Goal: Information Seeking & Learning: Learn about a topic

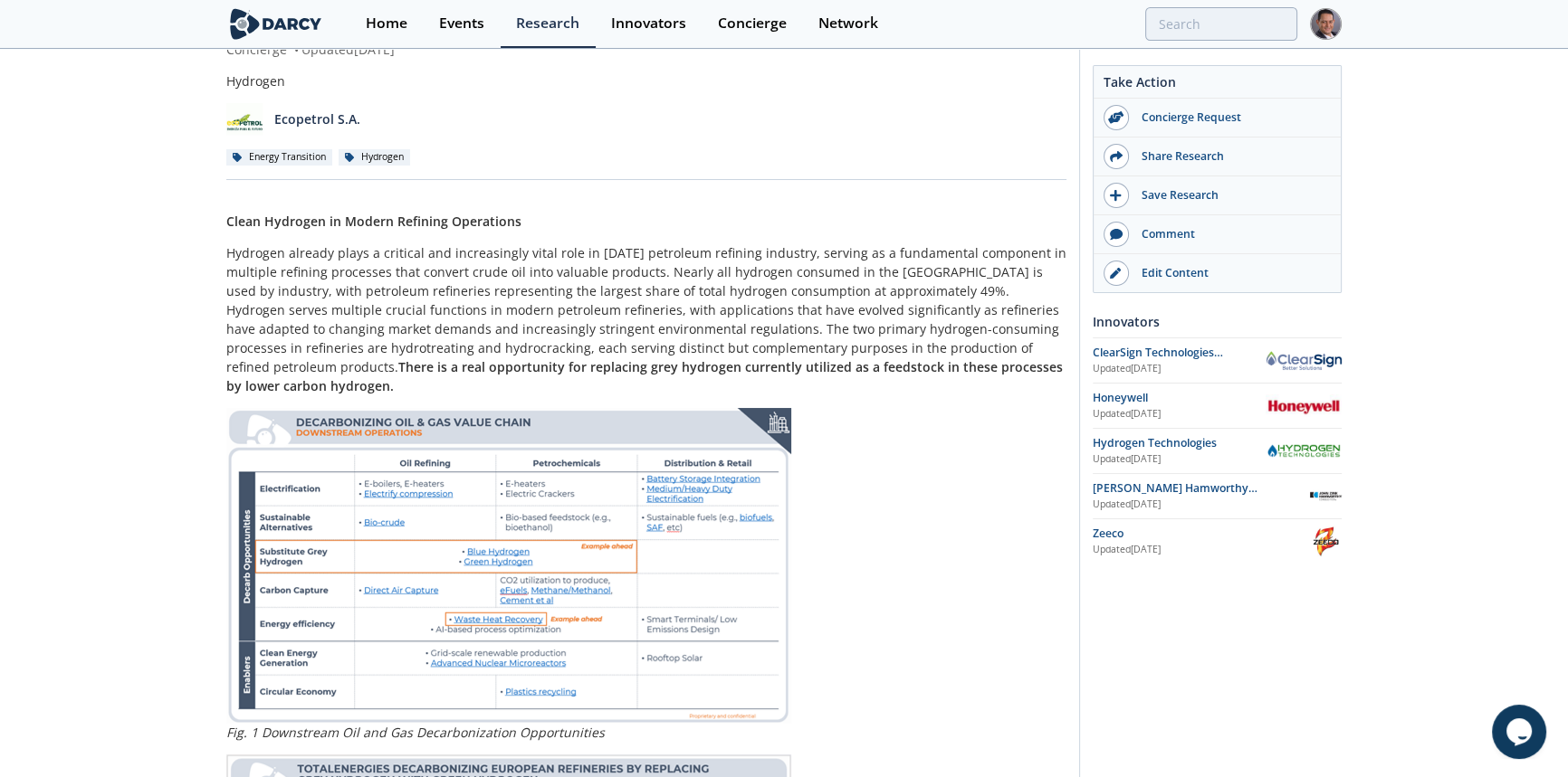
scroll to position [246, 0]
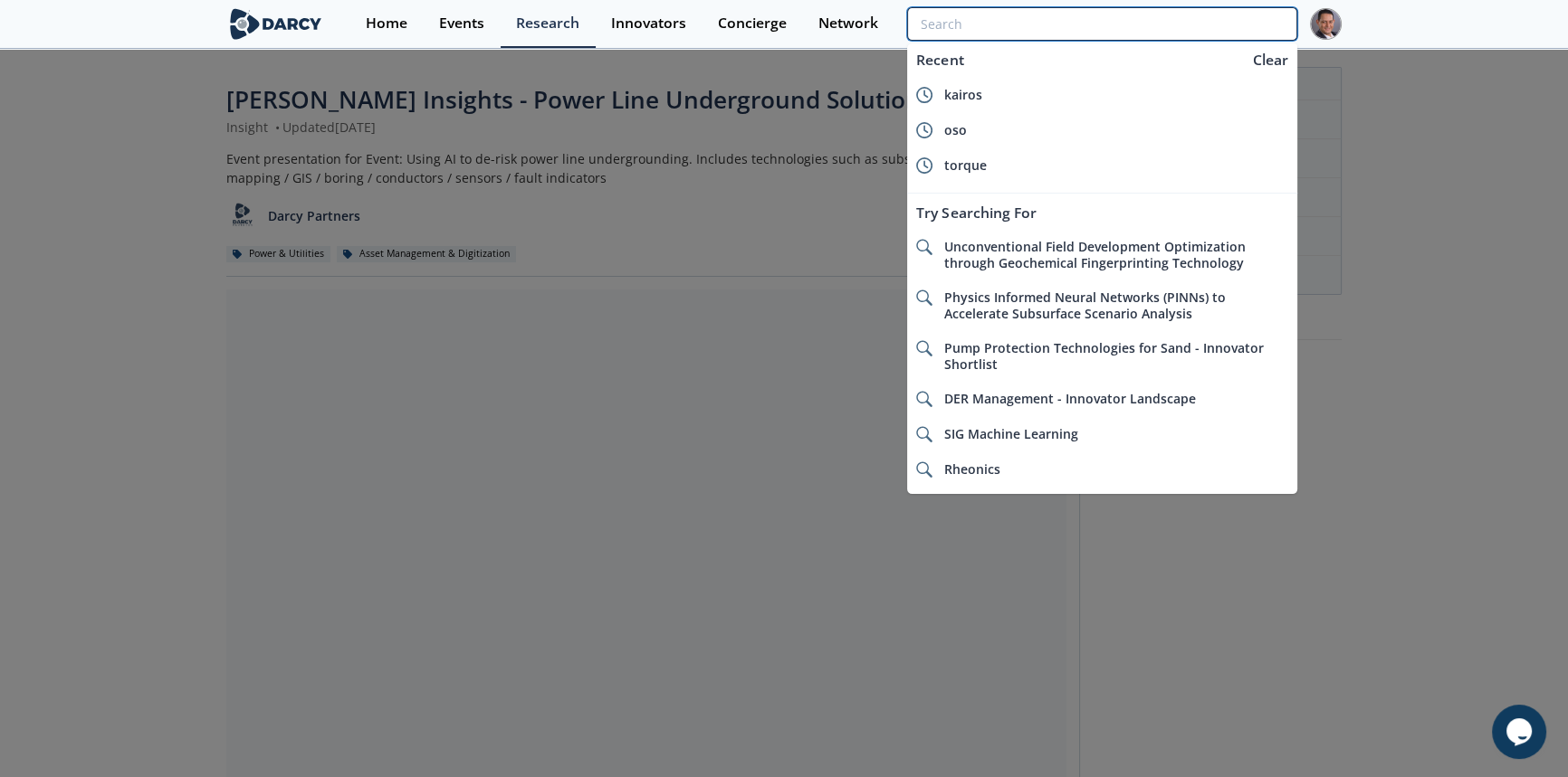
click at [1234, 13] on input "search" at bounding box center [1102, 23] width 390 height 33
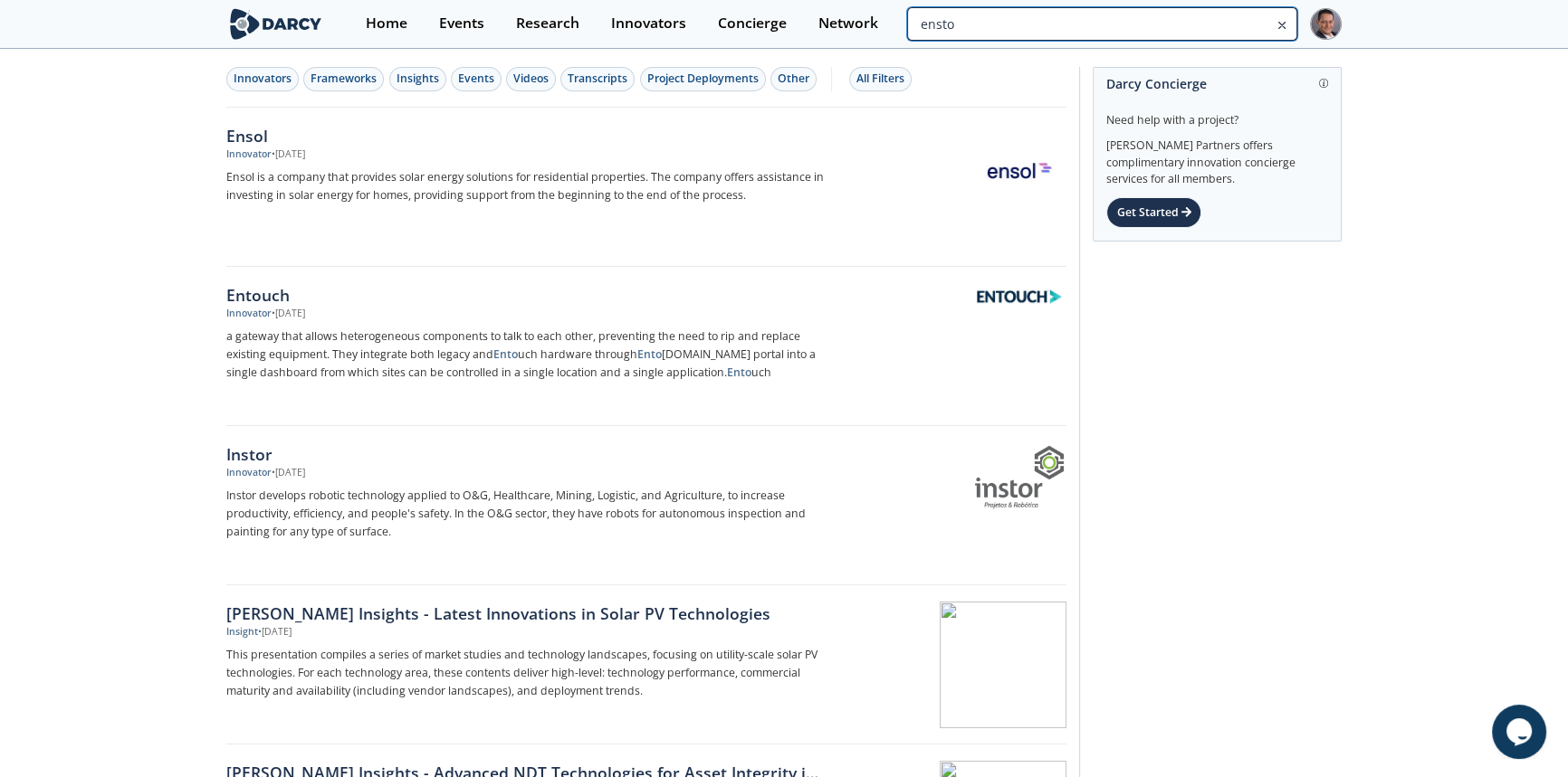
click at [1192, 26] on input "ensto" at bounding box center [1102, 23] width 390 height 33
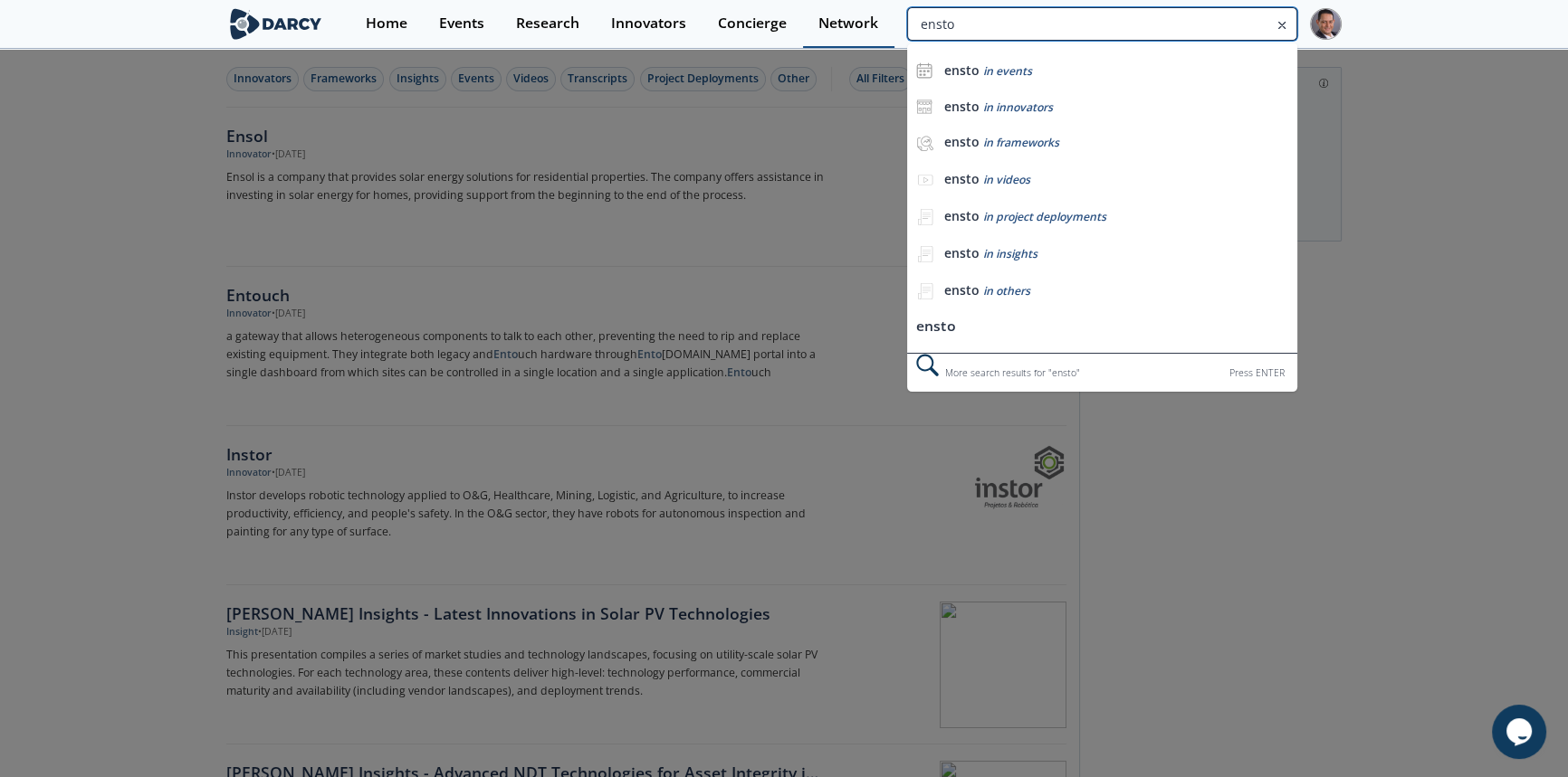
drag, startPoint x: 1033, startPoint y: 28, endPoint x: 808, endPoint y: 23, distance: 224.5
click at [808, 23] on div "Home Events Research Innovators Concierge Network ensto ensto in events ensto i…" at bounding box center [845, 24] width 991 height 48
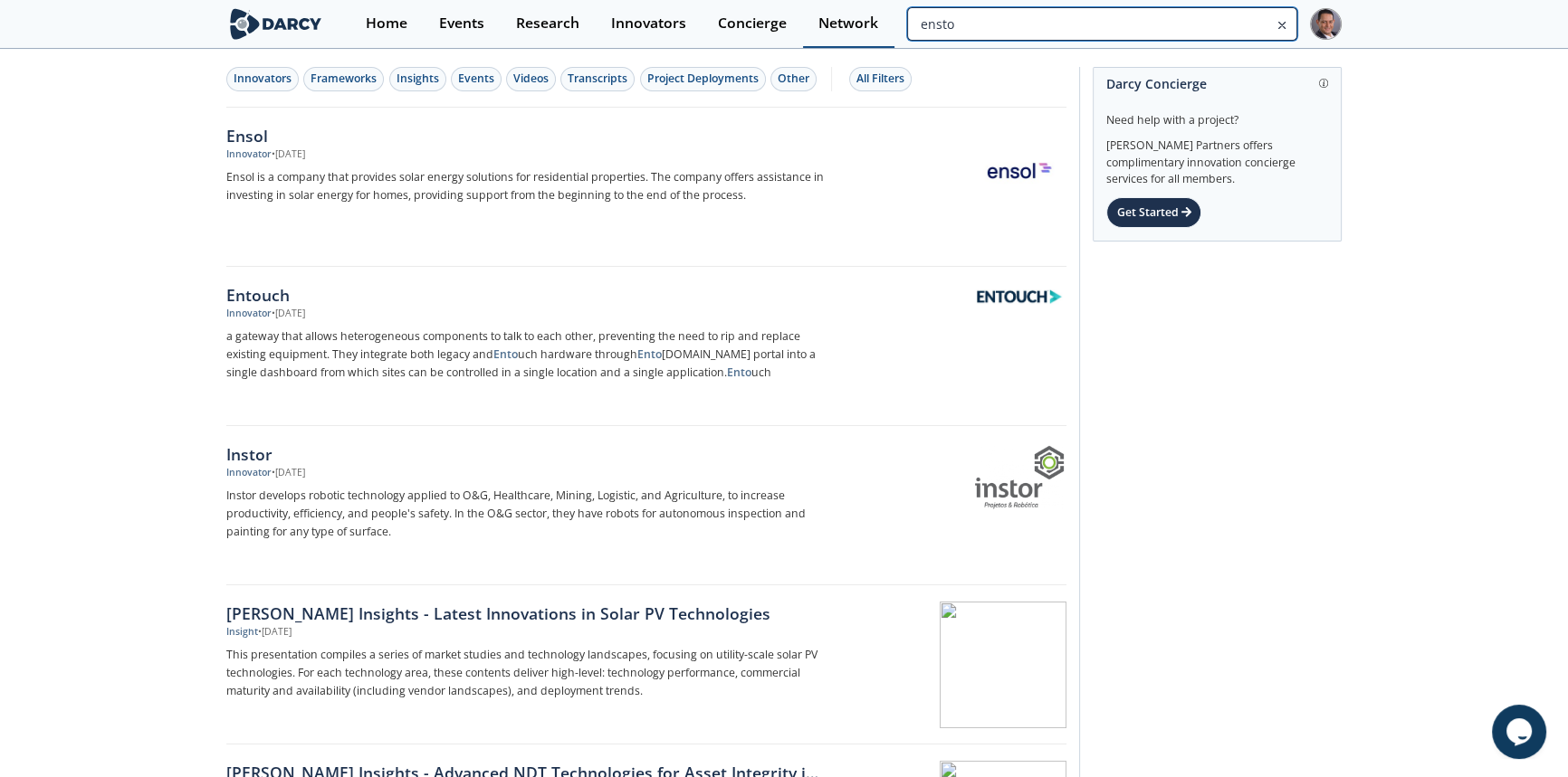
paste input ".com"
type input "ensto.com"
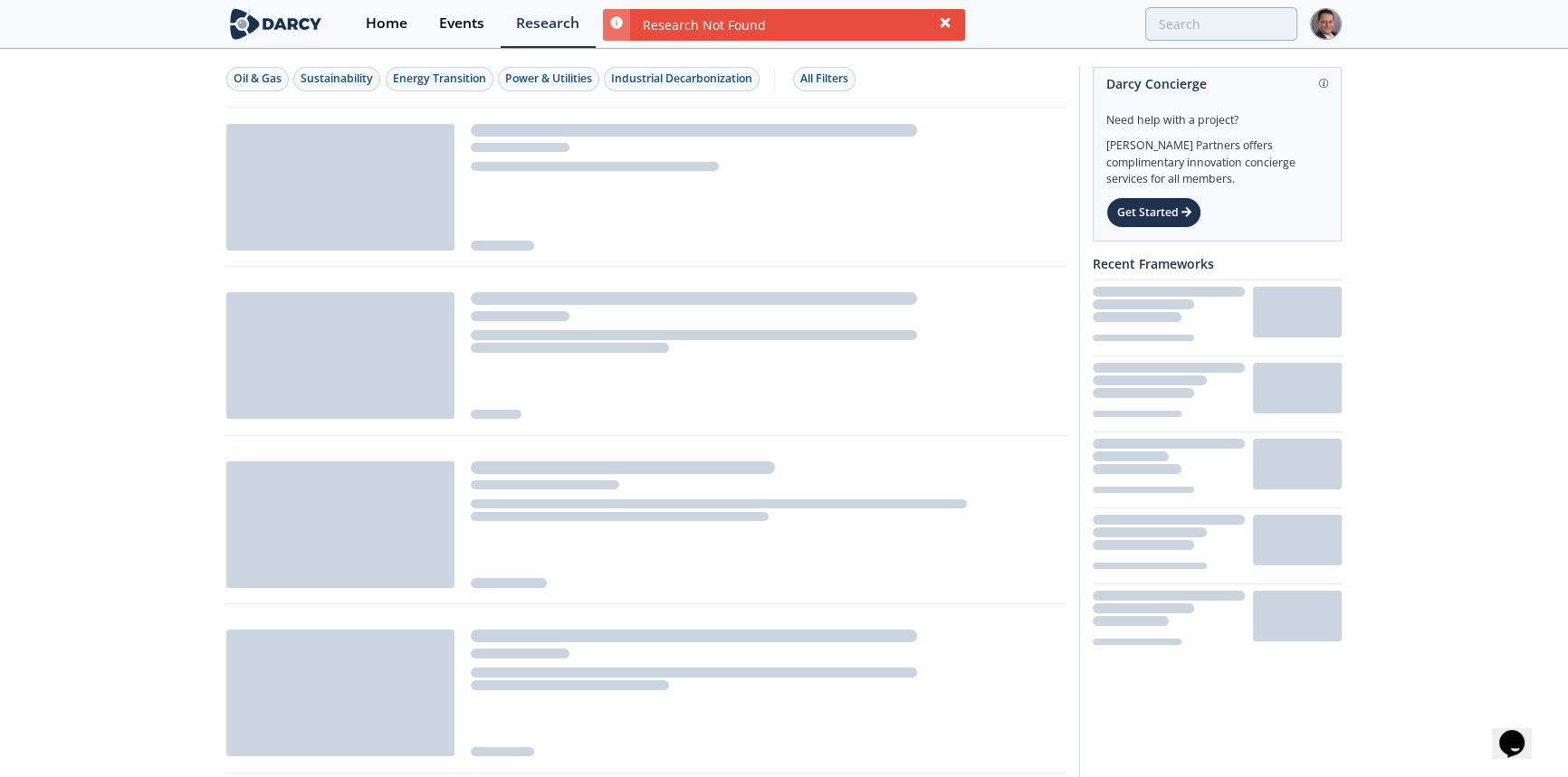
click at [948, 25] on icon at bounding box center [944, 22] width 10 height 10
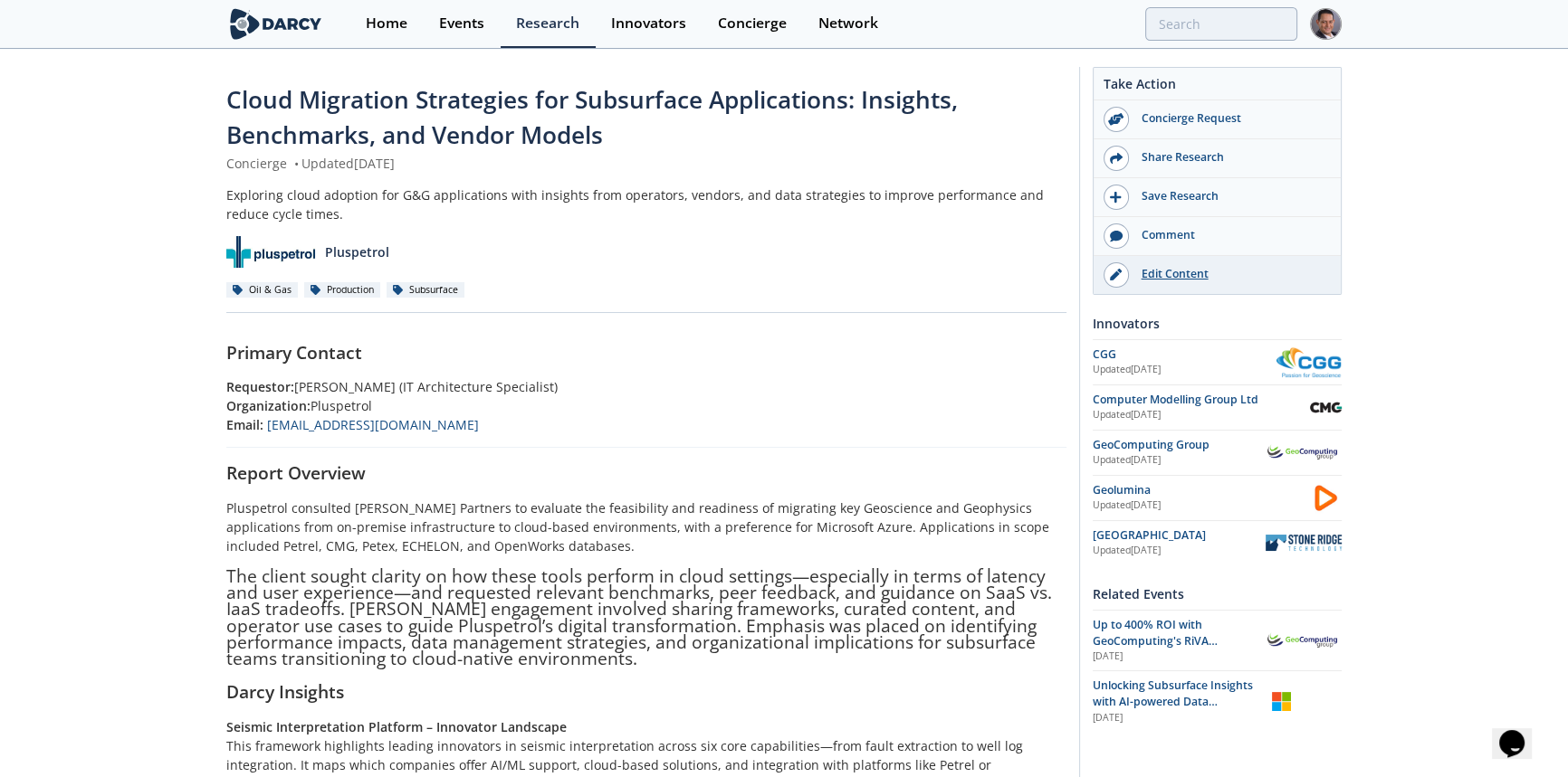
click at [1198, 276] on div "Edit Content" at bounding box center [1230, 274] width 203 height 16
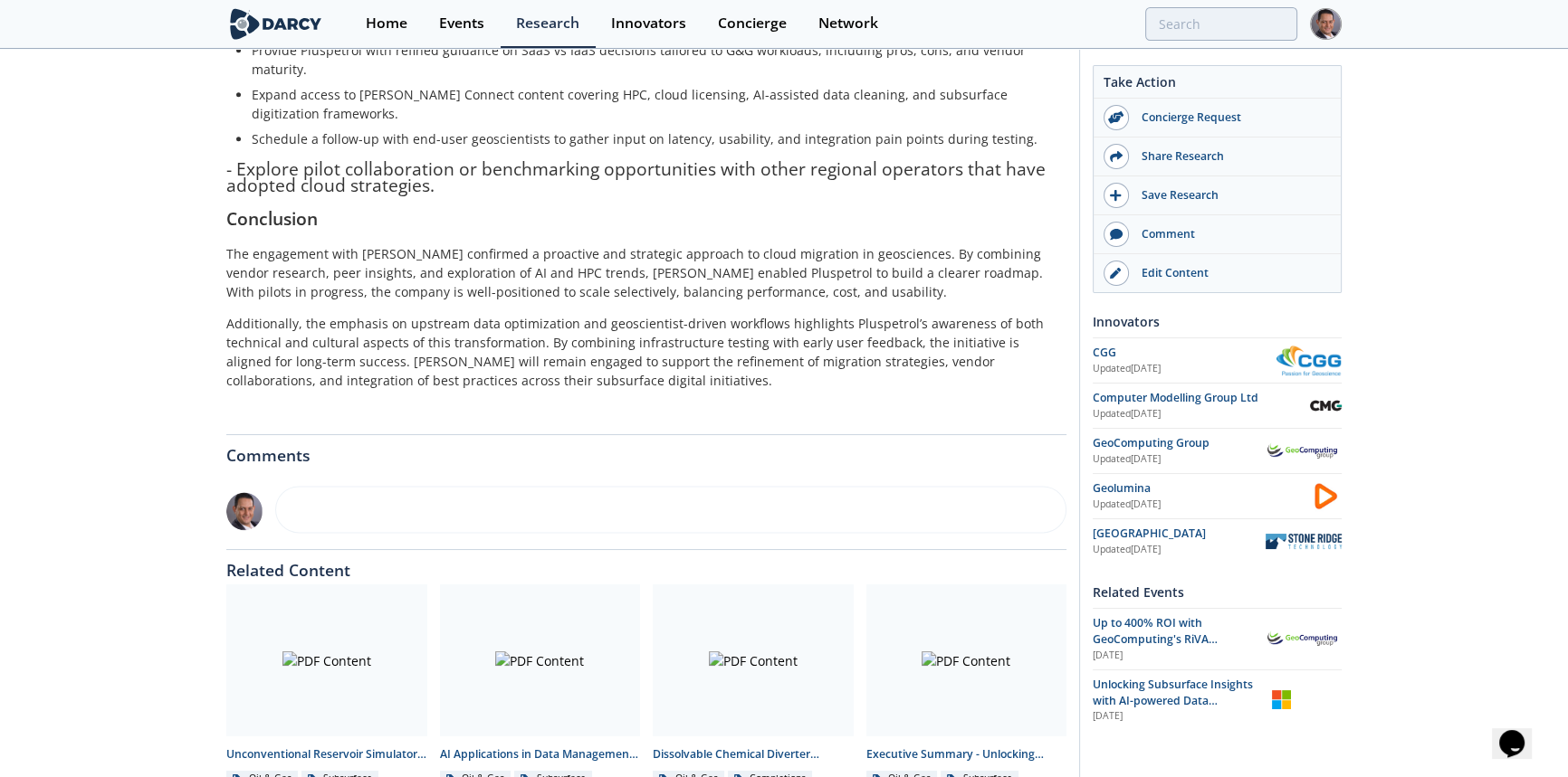
scroll to position [2853, 0]
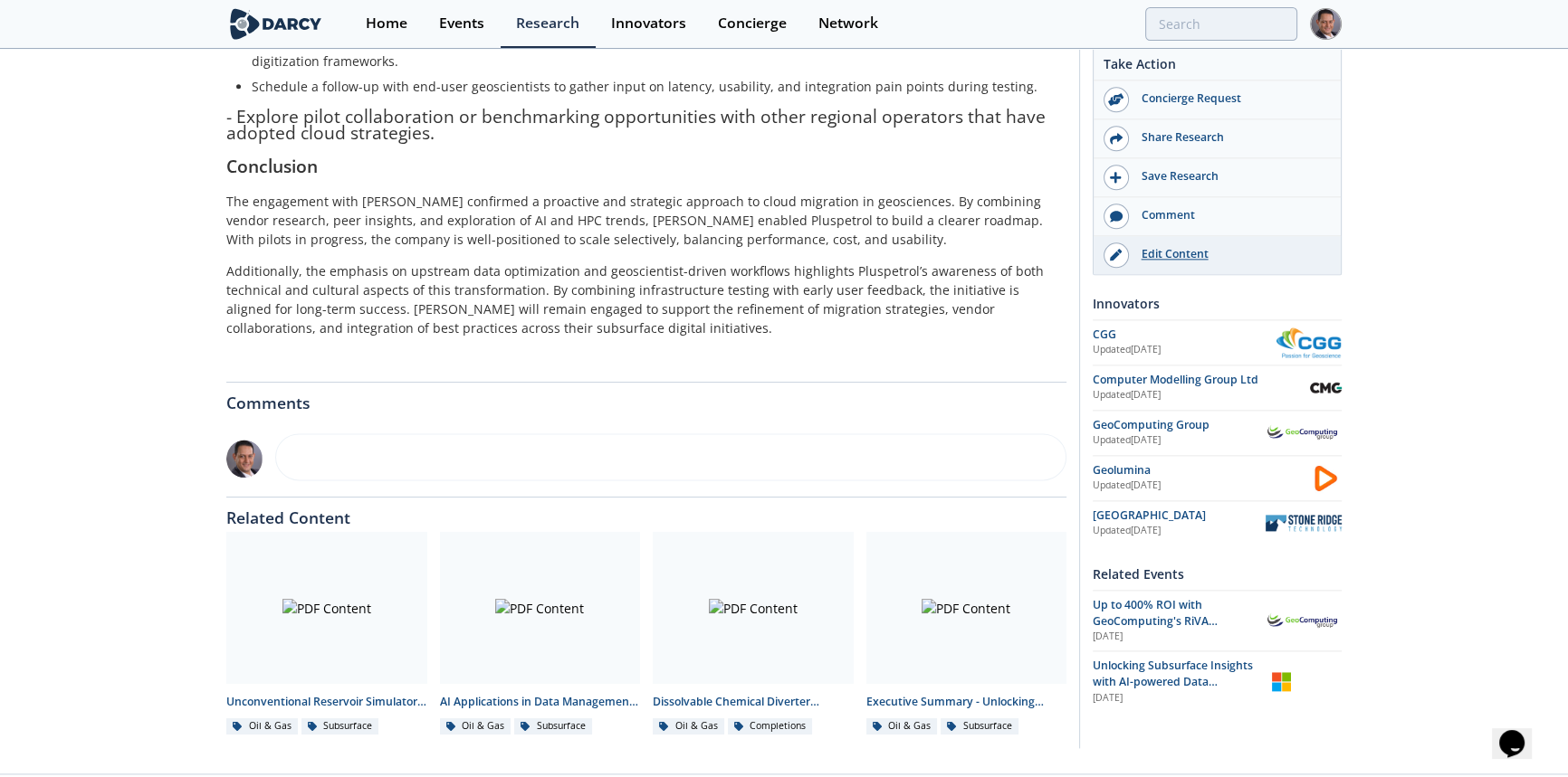
click at [1152, 253] on div "Edit Content" at bounding box center [1230, 254] width 203 height 16
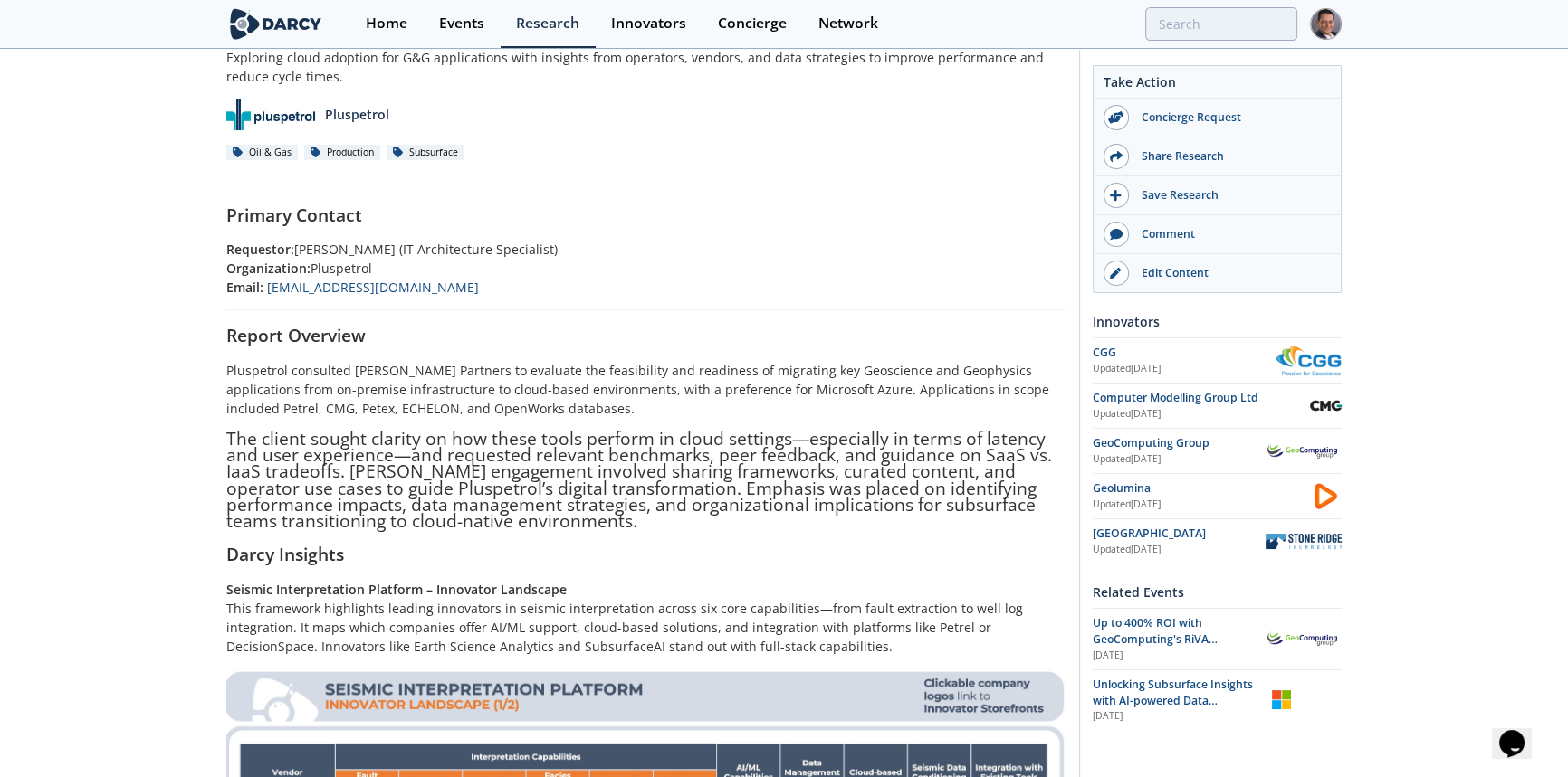
scroll to position [55, 0]
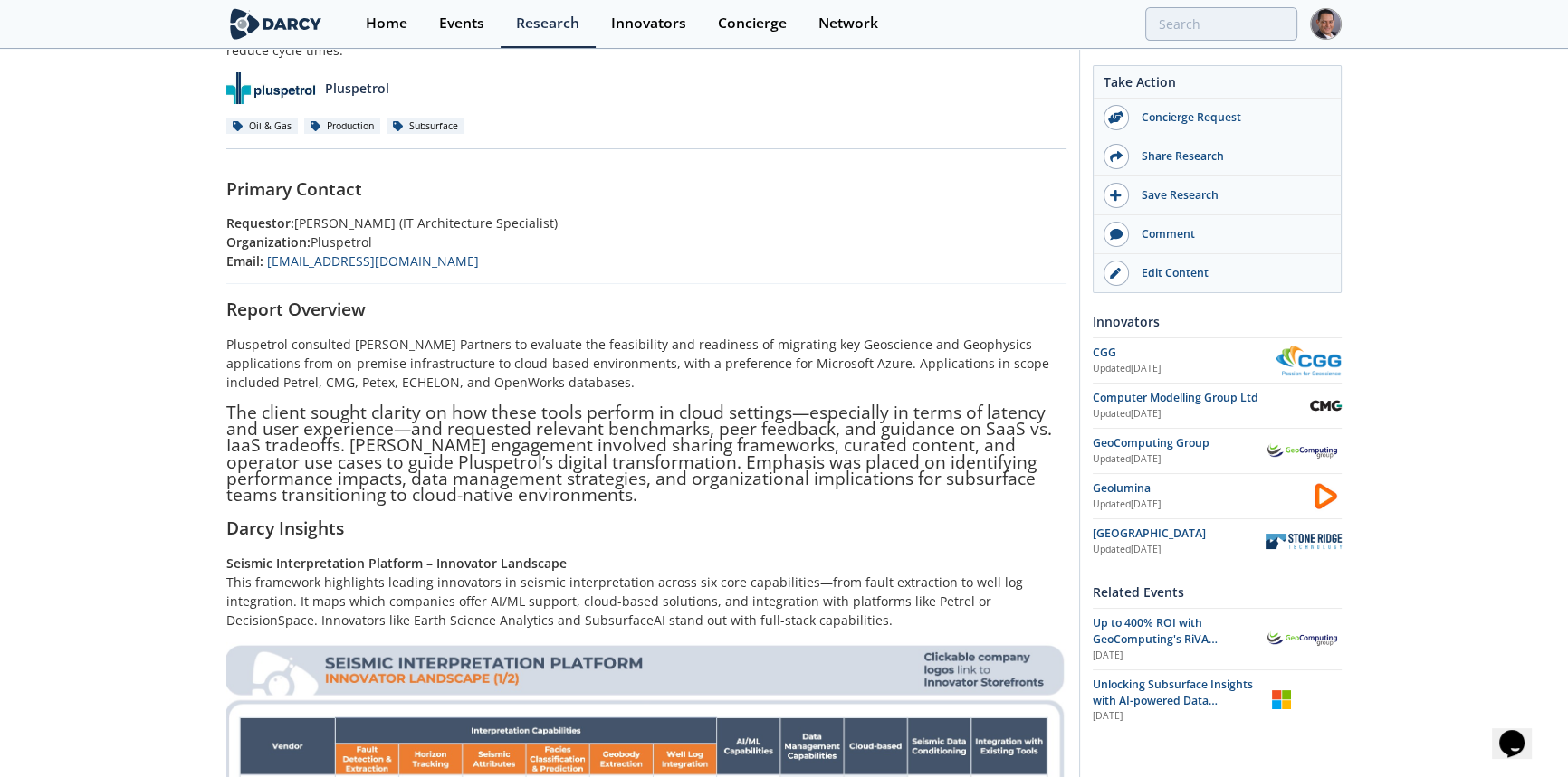
scroll to position [329, 0]
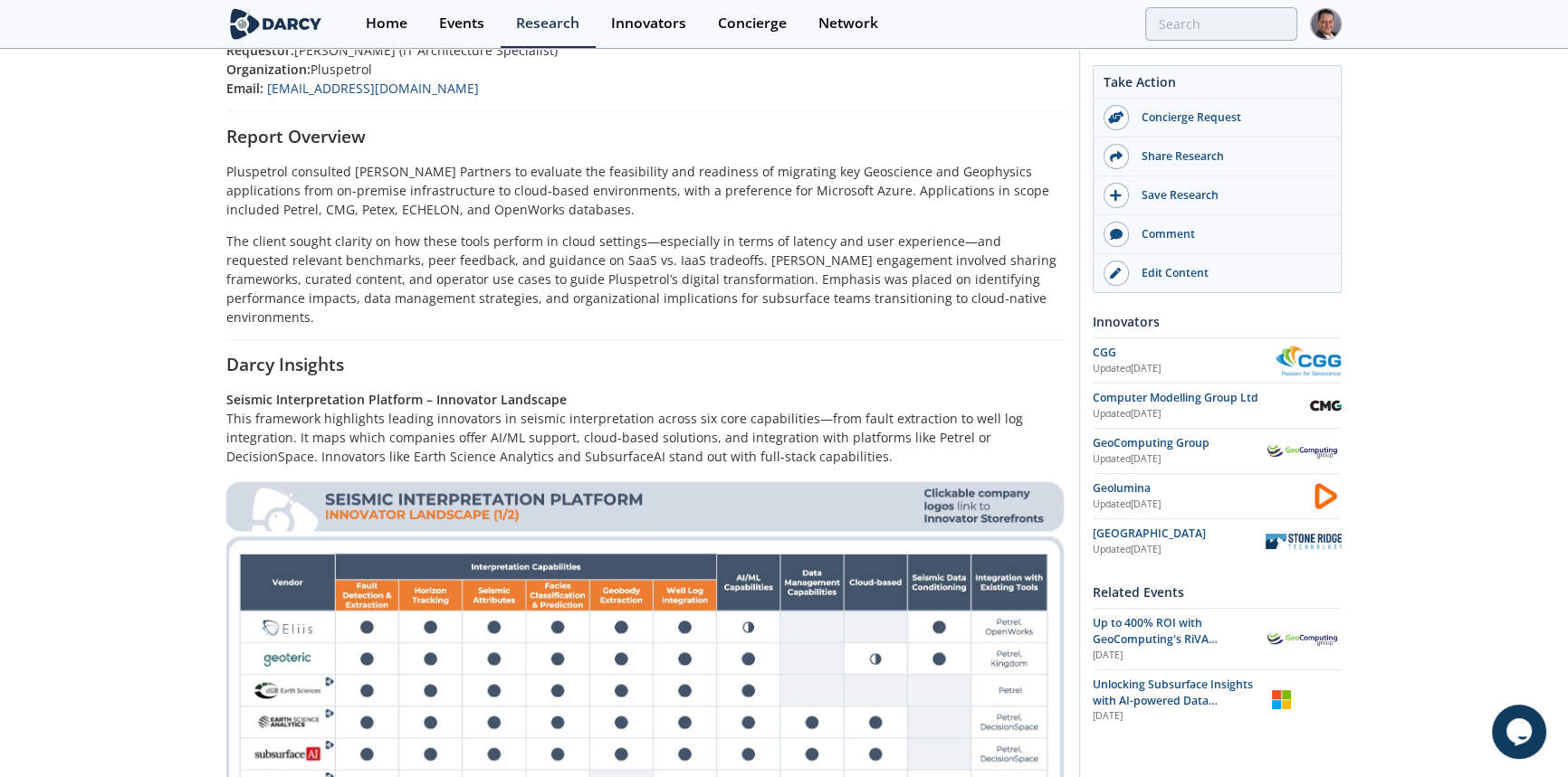
scroll to position [374, 0]
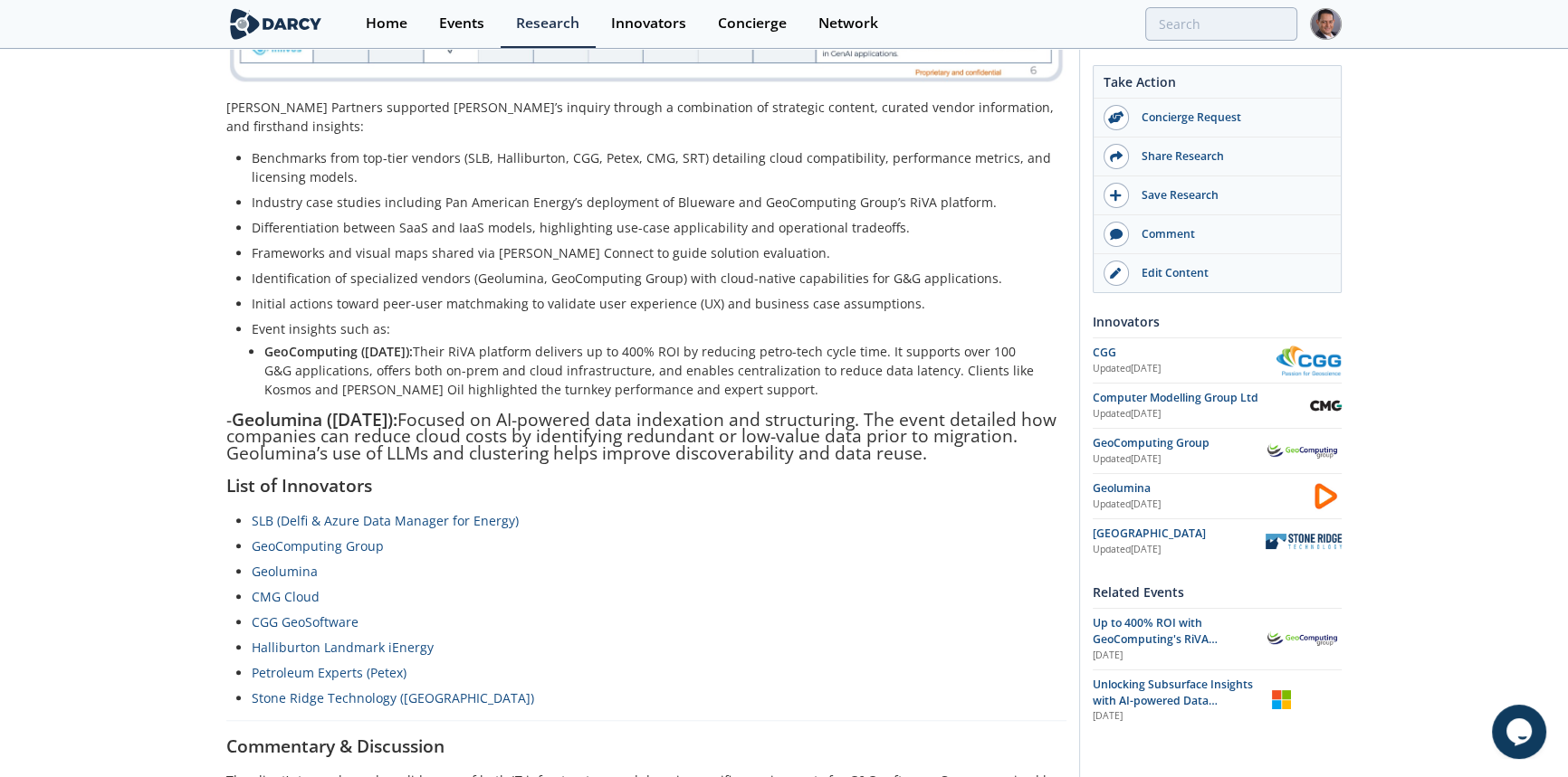
scroll to position [1810, 0]
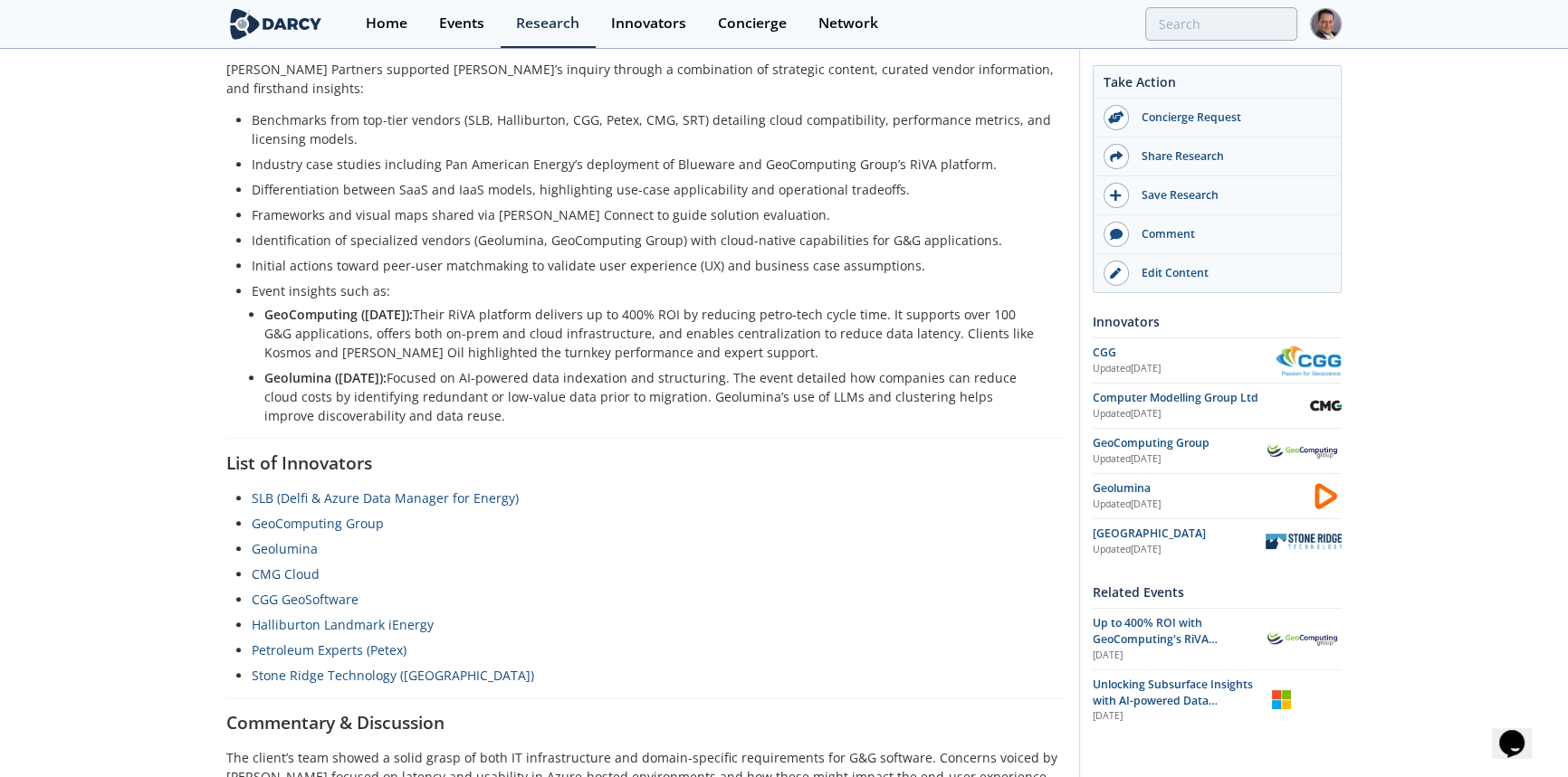
scroll to position [2056, 0]
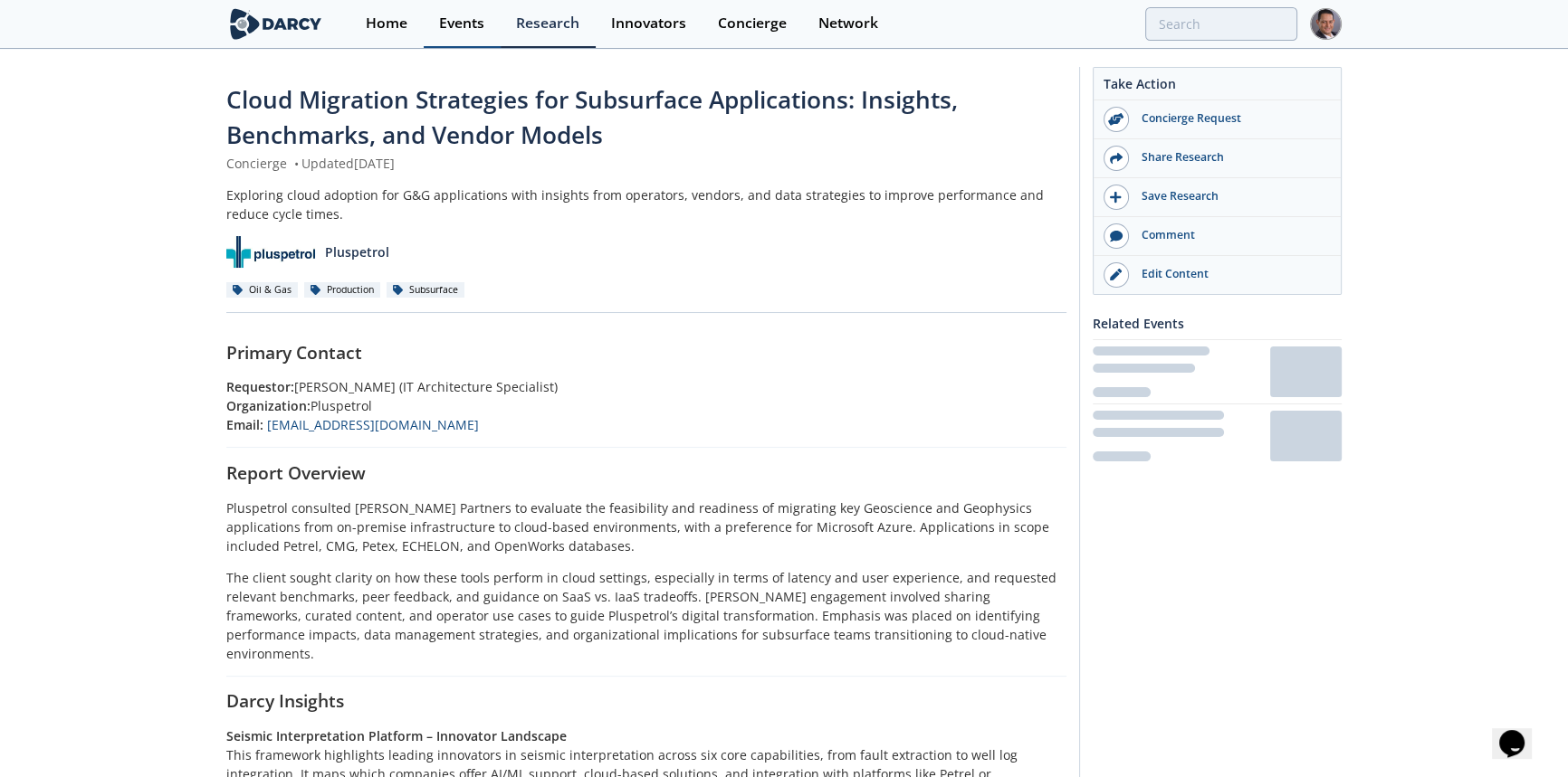
click at [482, 24] on div "Events" at bounding box center [461, 23] width 45 height 14
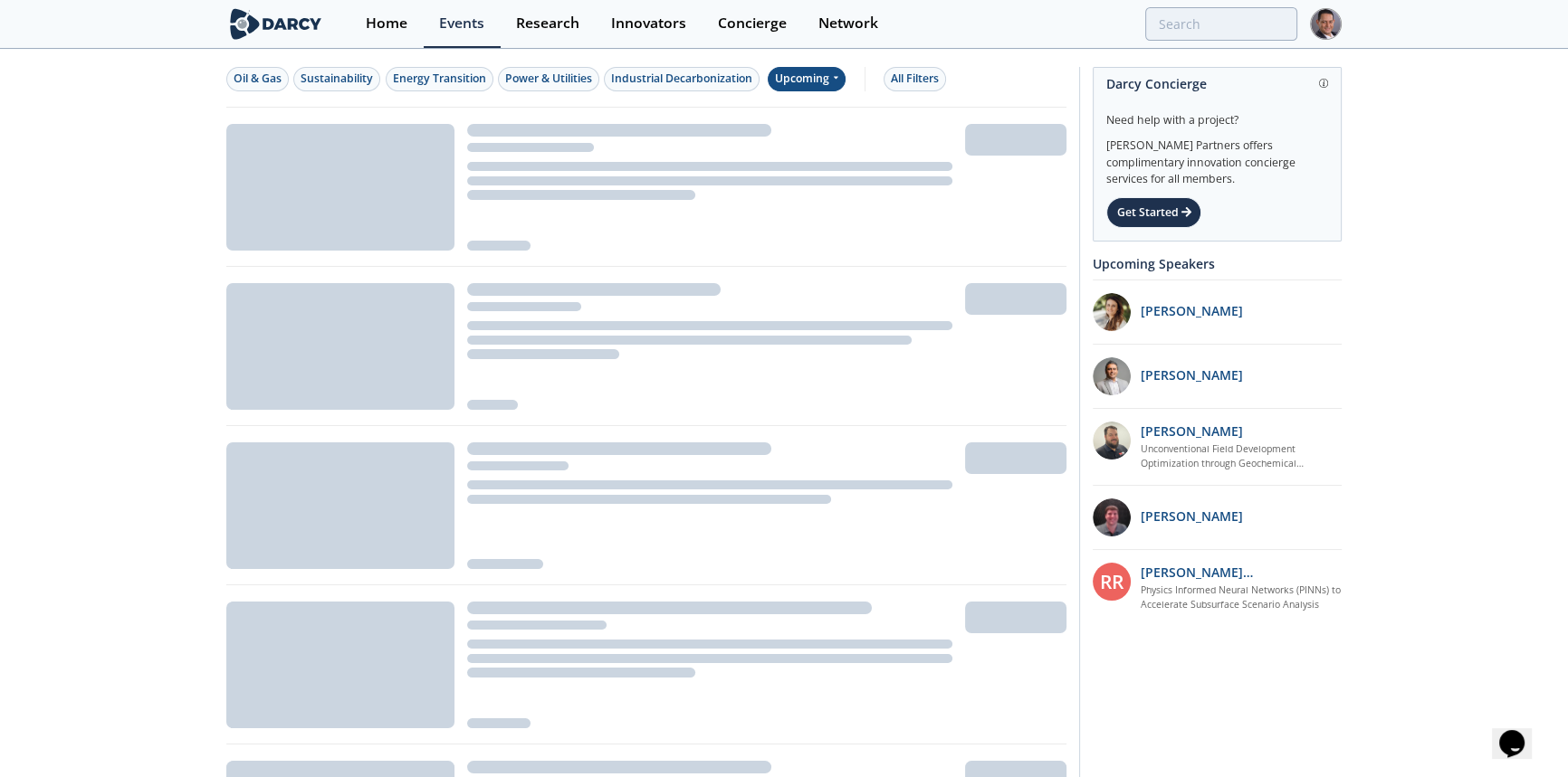
click at [814, 76] on div "Upcoming" at bounding box center [806, 79] width 79 height 24
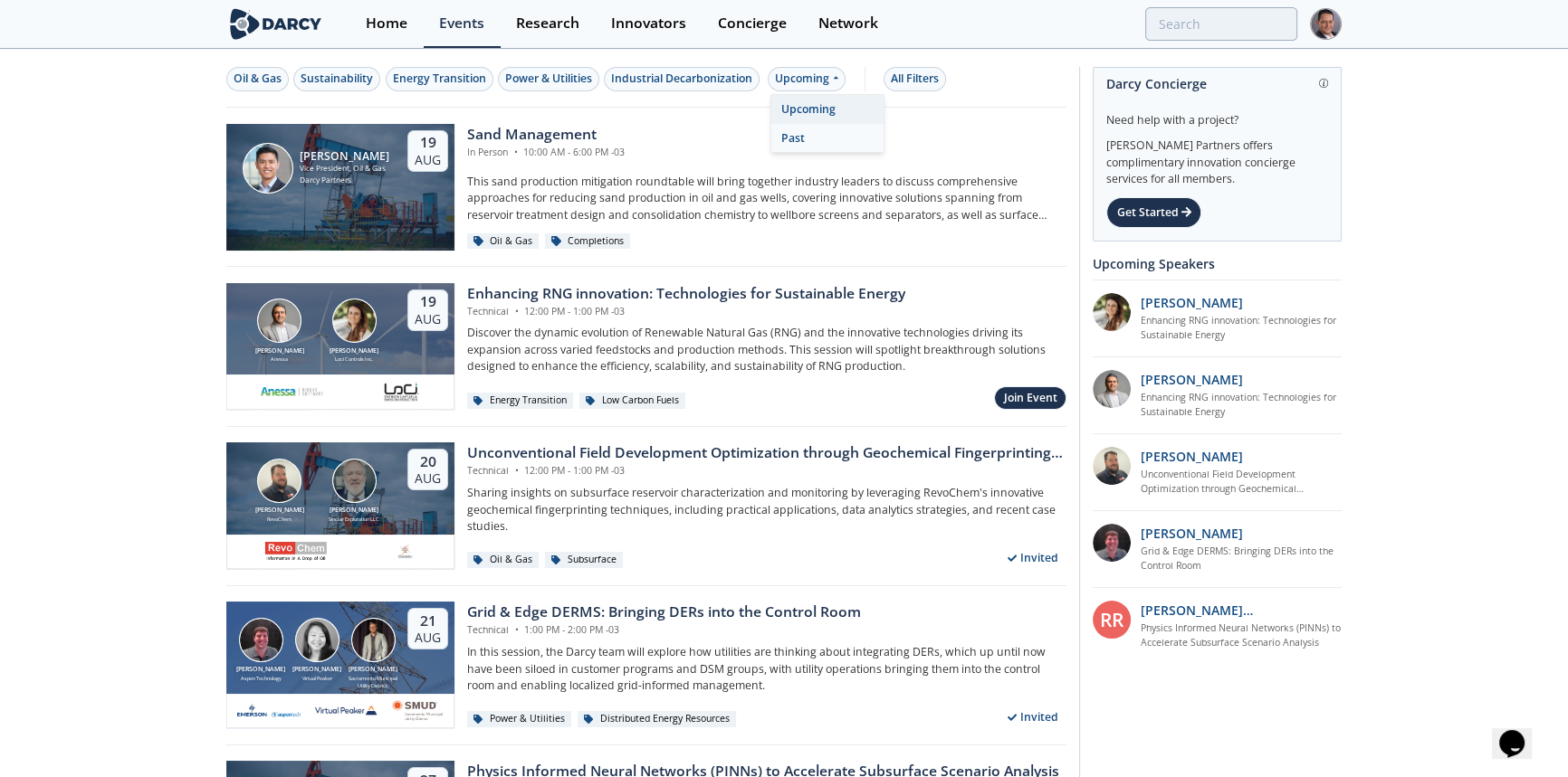
click at [795, 135] on div "Past" at bounding box center [827, 138] width 112 height 29
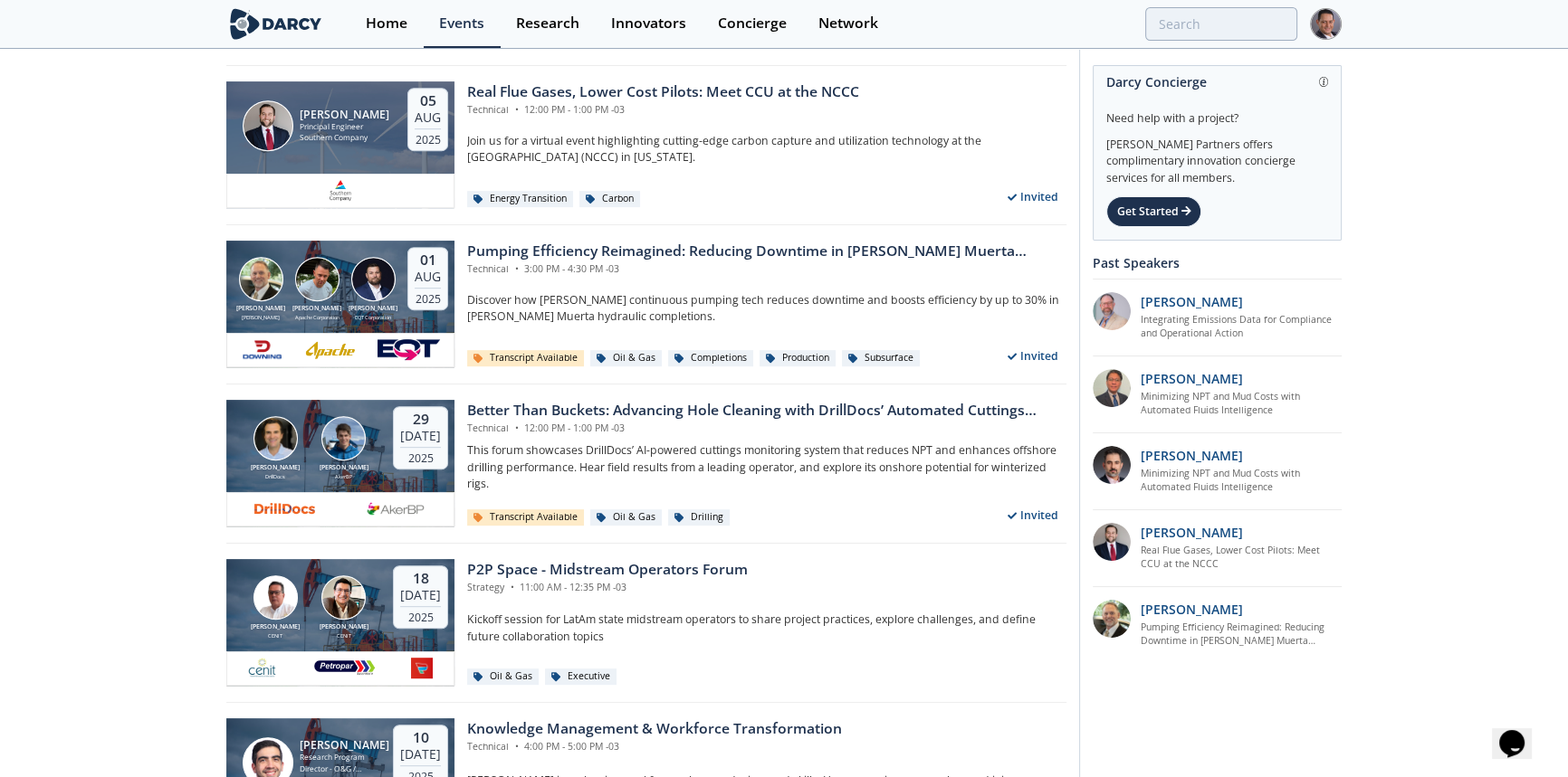
scroll to position [1151, 0]
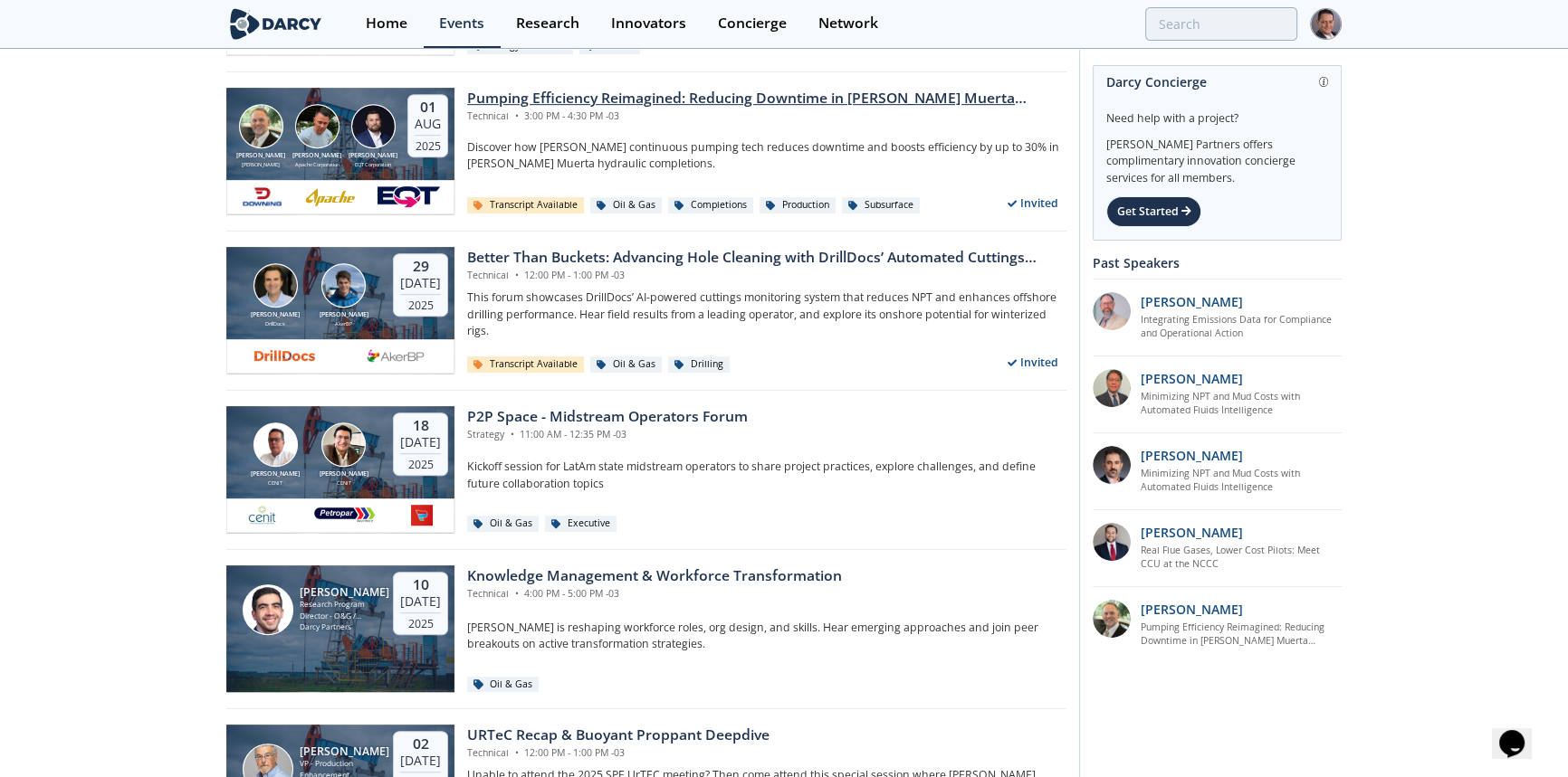
click at [696, 100] on div "Pumping Efficiency Reimagined: Reducing Downtime in Vaca Muerta Completions" at bounding box center [766, 99] width 599 height 22
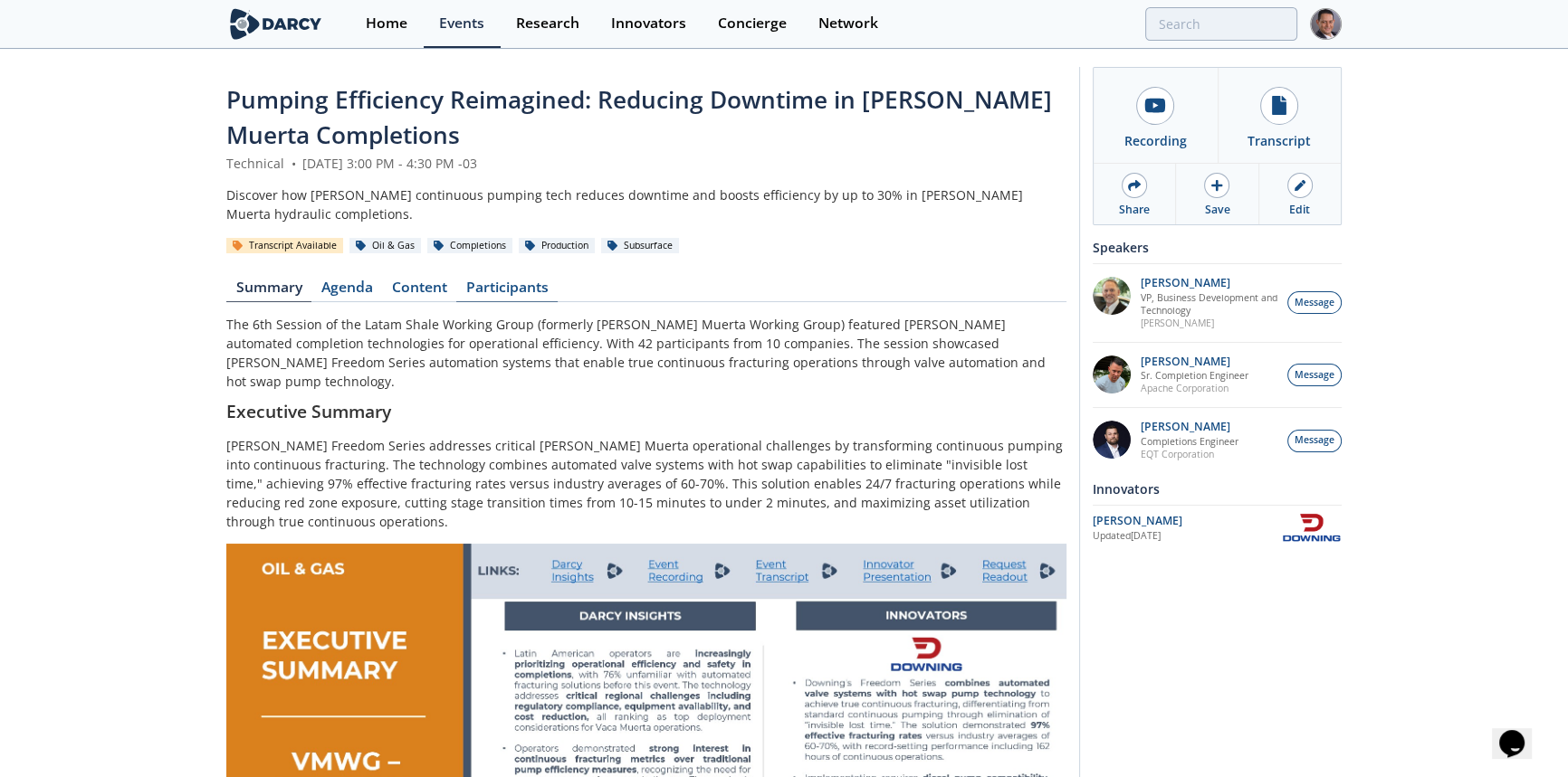
click at [510, 281] on link "Participants" at bounding box center [506, 292] width 101 height 22
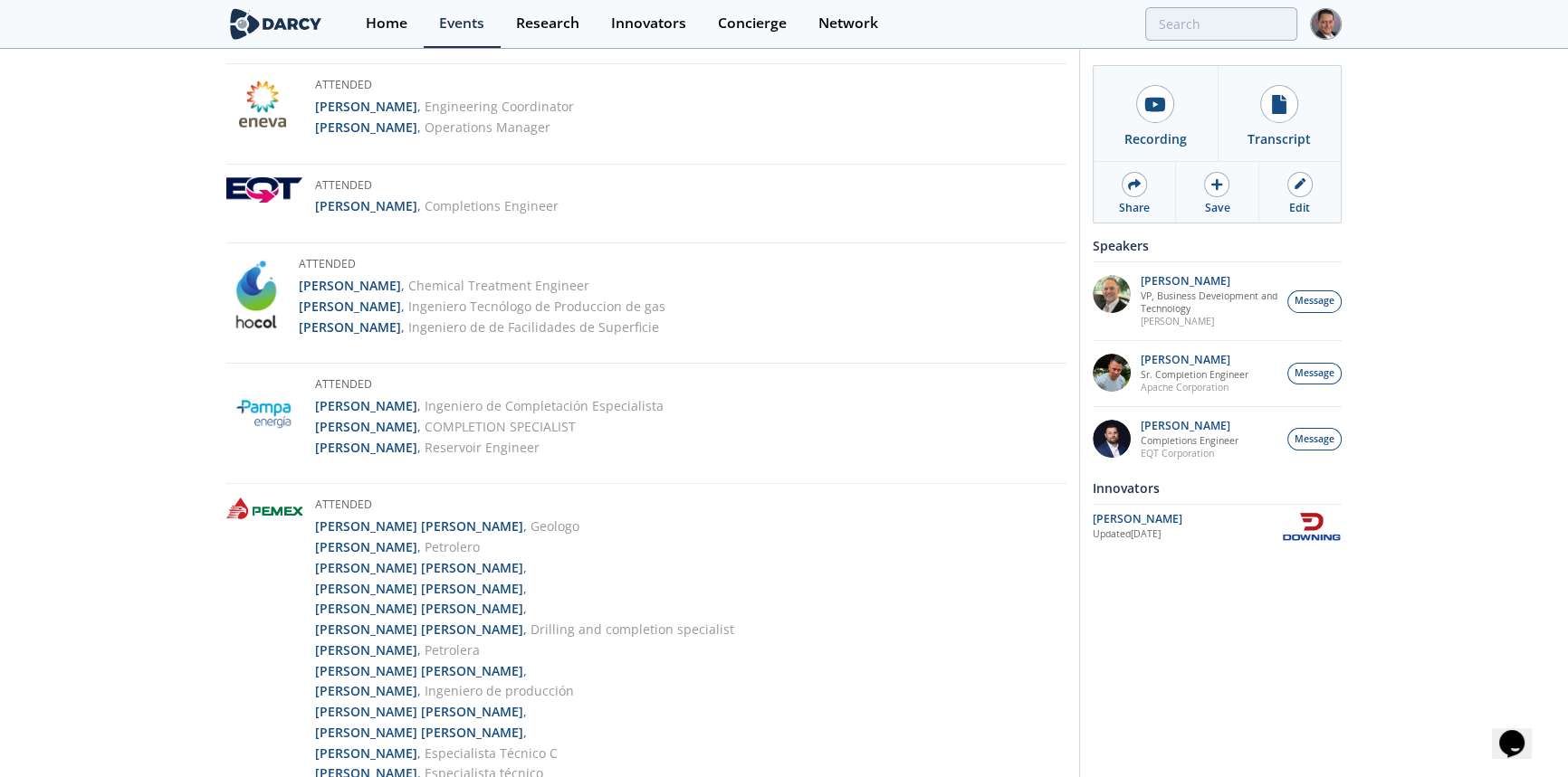
scroll to position [329, 0]
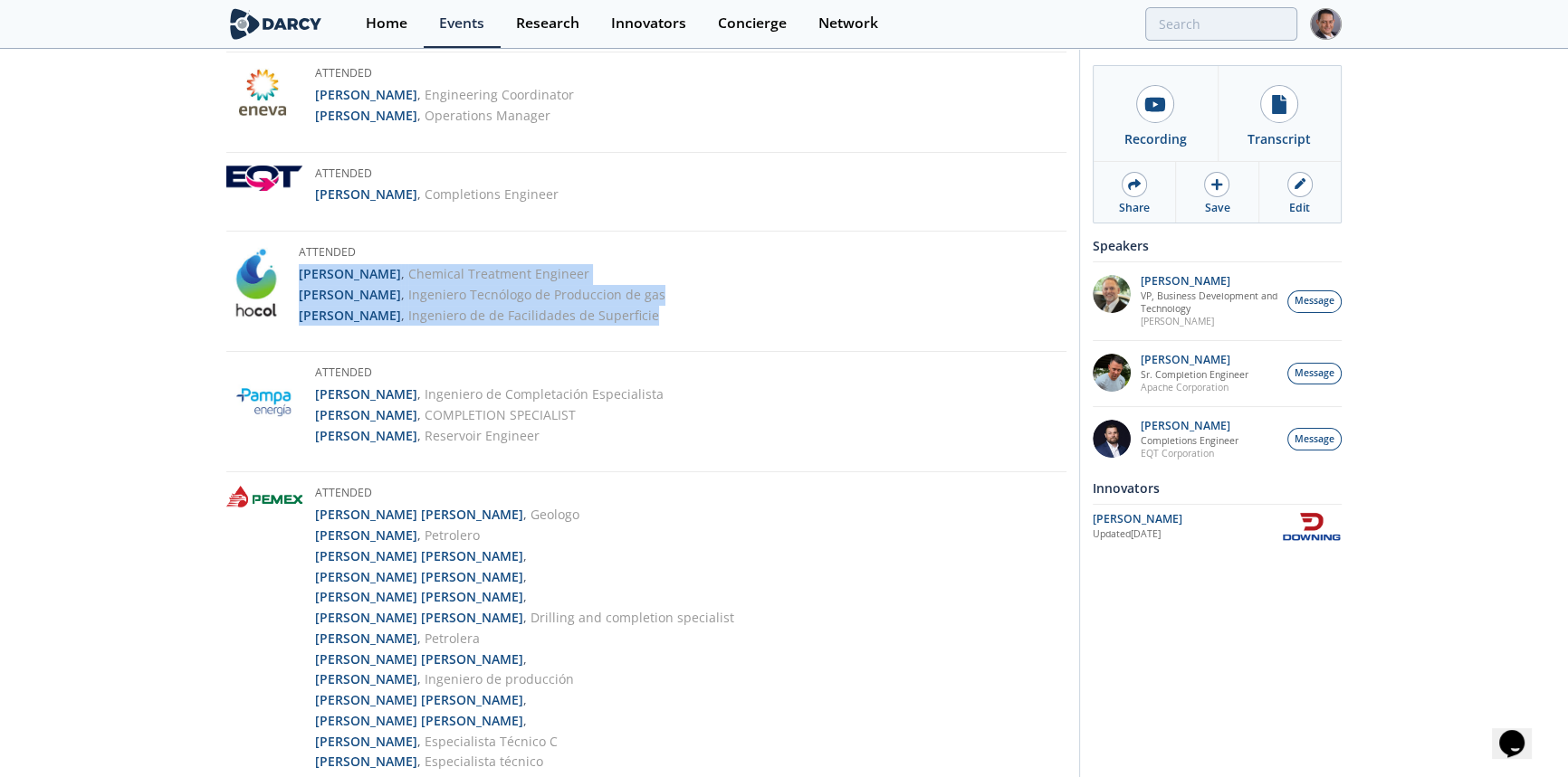
drag, startPoint x: 678, startPoint y: 316, endPoint x: 295, endPoint y: 272, distance: 385.4
click at [295, 272] on div "Attended Andres Maya , Chemical Treatment Engineer View Profile Diego Rodriguez…" at bounding box center [646, 298] width 840 height 108
copy ul "Andres Maya , Chemical Treatment Engineer Diego Rodriguez , Ingeniero Tecnólogo…"
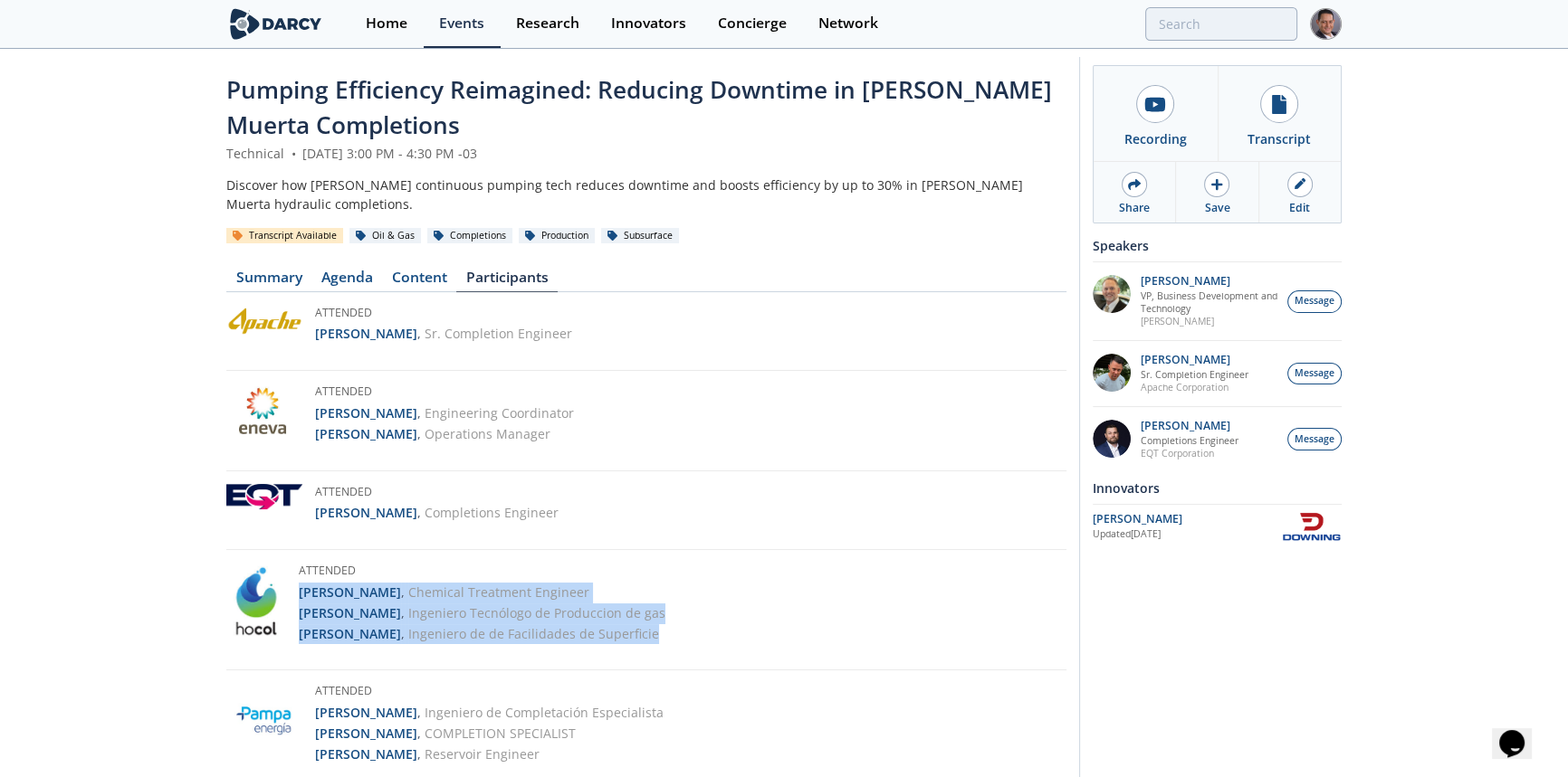
scroll to position [0, 0]
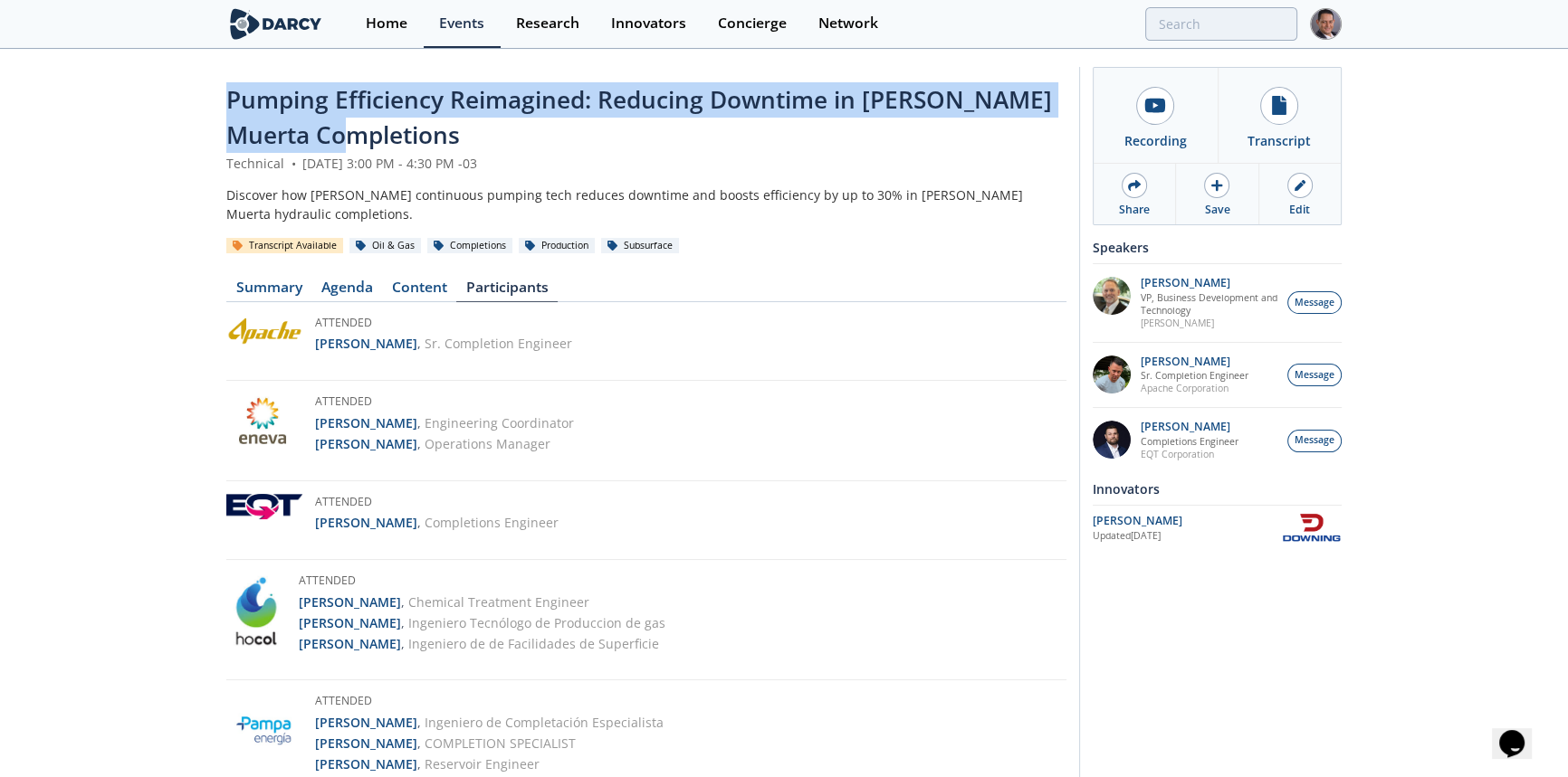
drag, startPoint x: 229, startPoint y: 95, endPoint x: 368, endPoint y: 136, distance: 145.2
click at [368, 136] on span "Pumping Efficiency Reimagined: Reducing Downtime in Vaca Muerta Completions" at bounding box center [638, 117] width 825 height 68
copy span "Pumping Efficiency Reimagined: Reducing Downtime in Vaca Muerta Completions"
click at [284, 289] on link "Summary" at bounding box center [268, 292] width 85 height 22
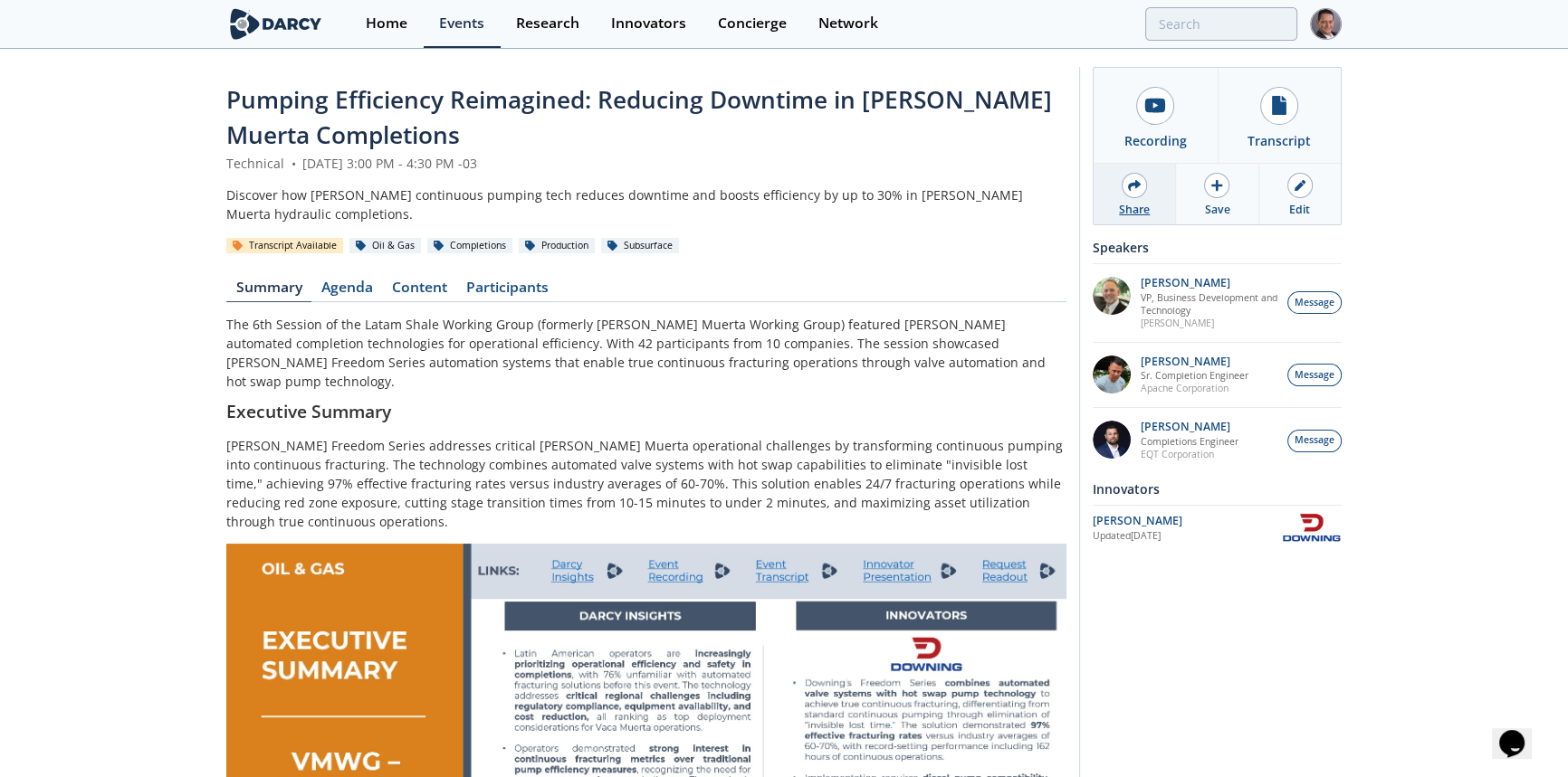
click at [1131, 181] on icon at bounding box center [1134, 185] width 13 height 13
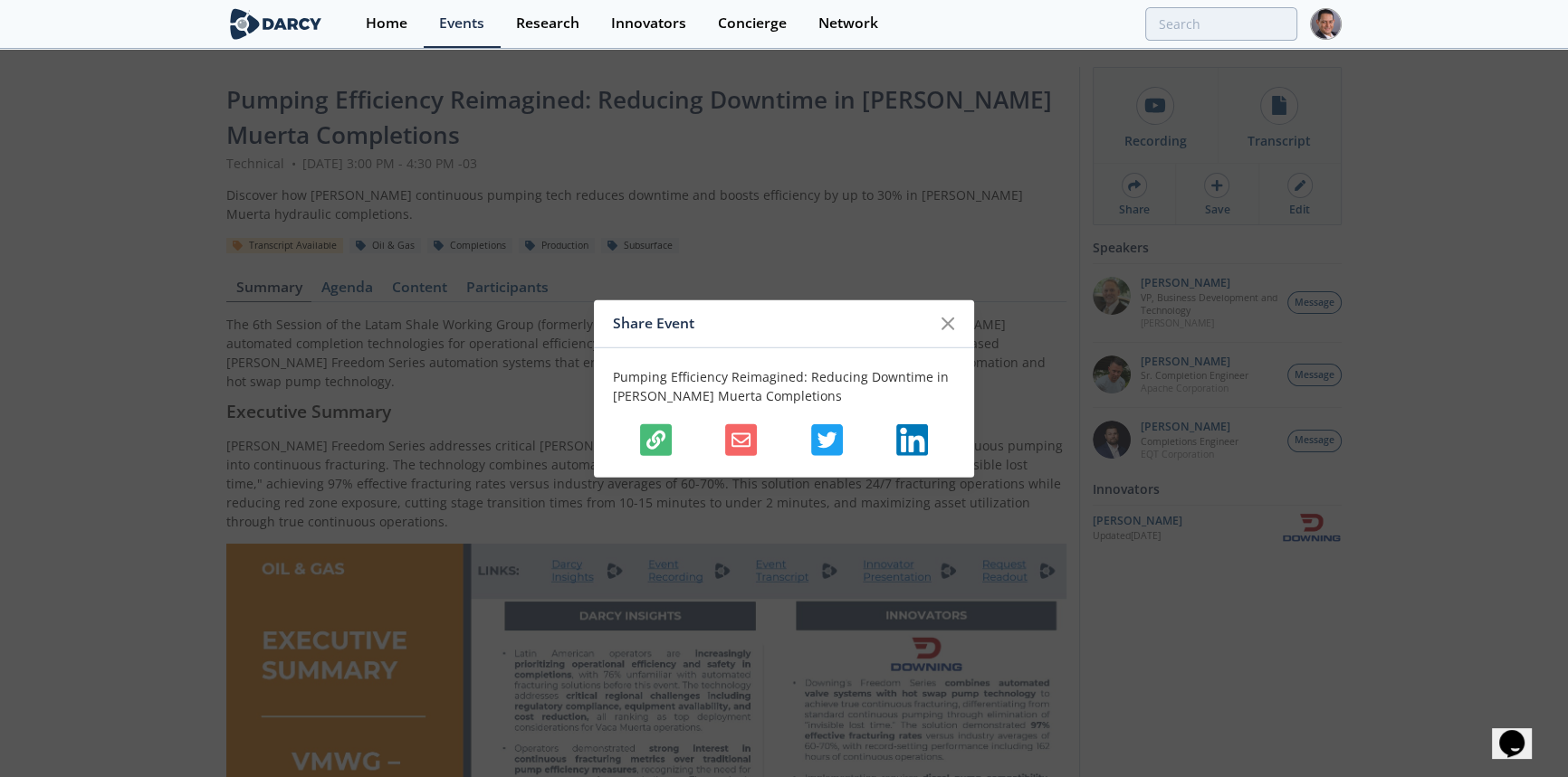
click at [628, 448] on div at bounding box center [784, 440] width 342 height 32
click at [653, 436] on icon "button" at bounding box center [655, 439] width 19 height 19
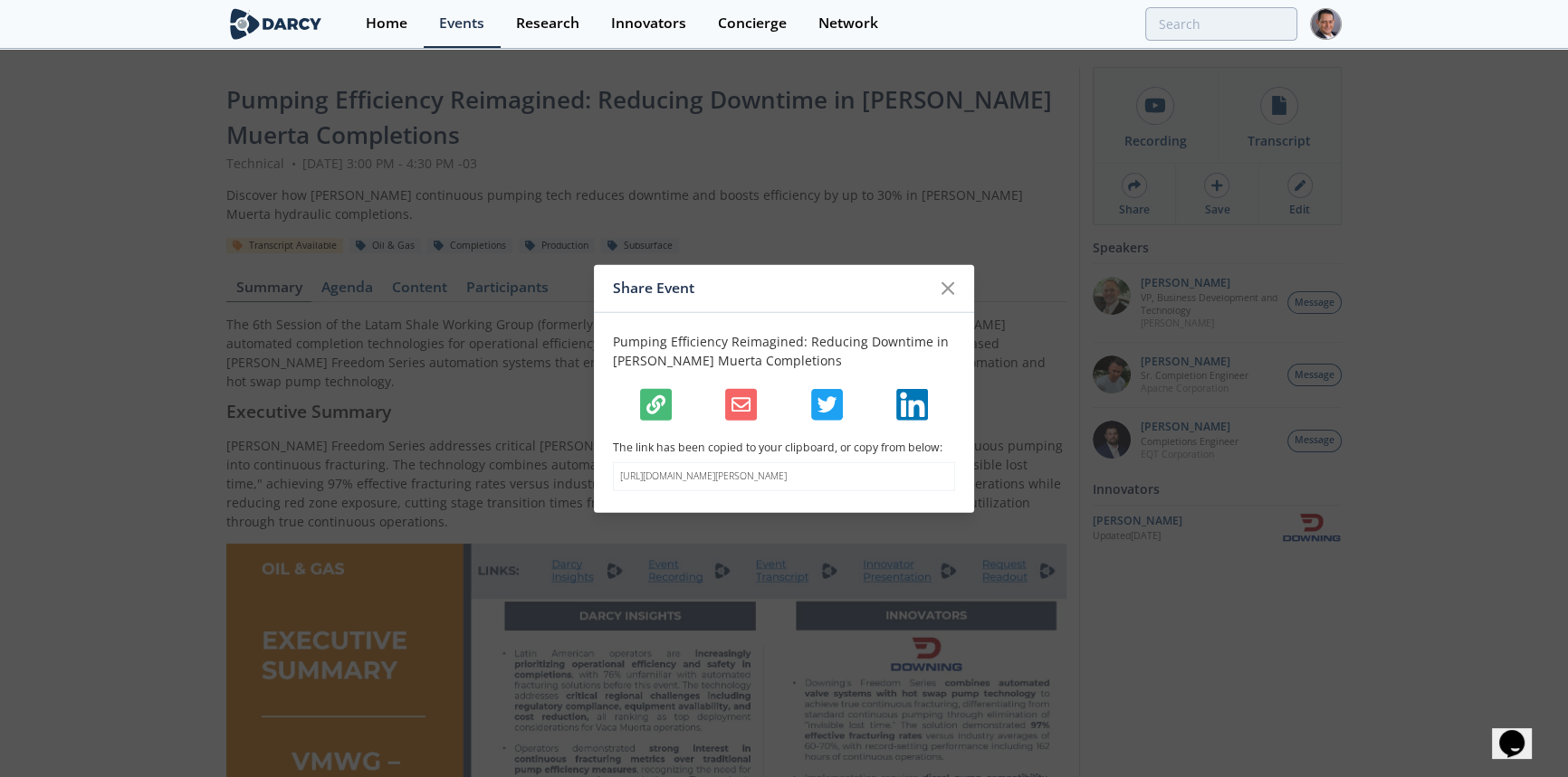
click at [655, 395] on icon "button" at bounding box center [655, 404] width 19 height 19
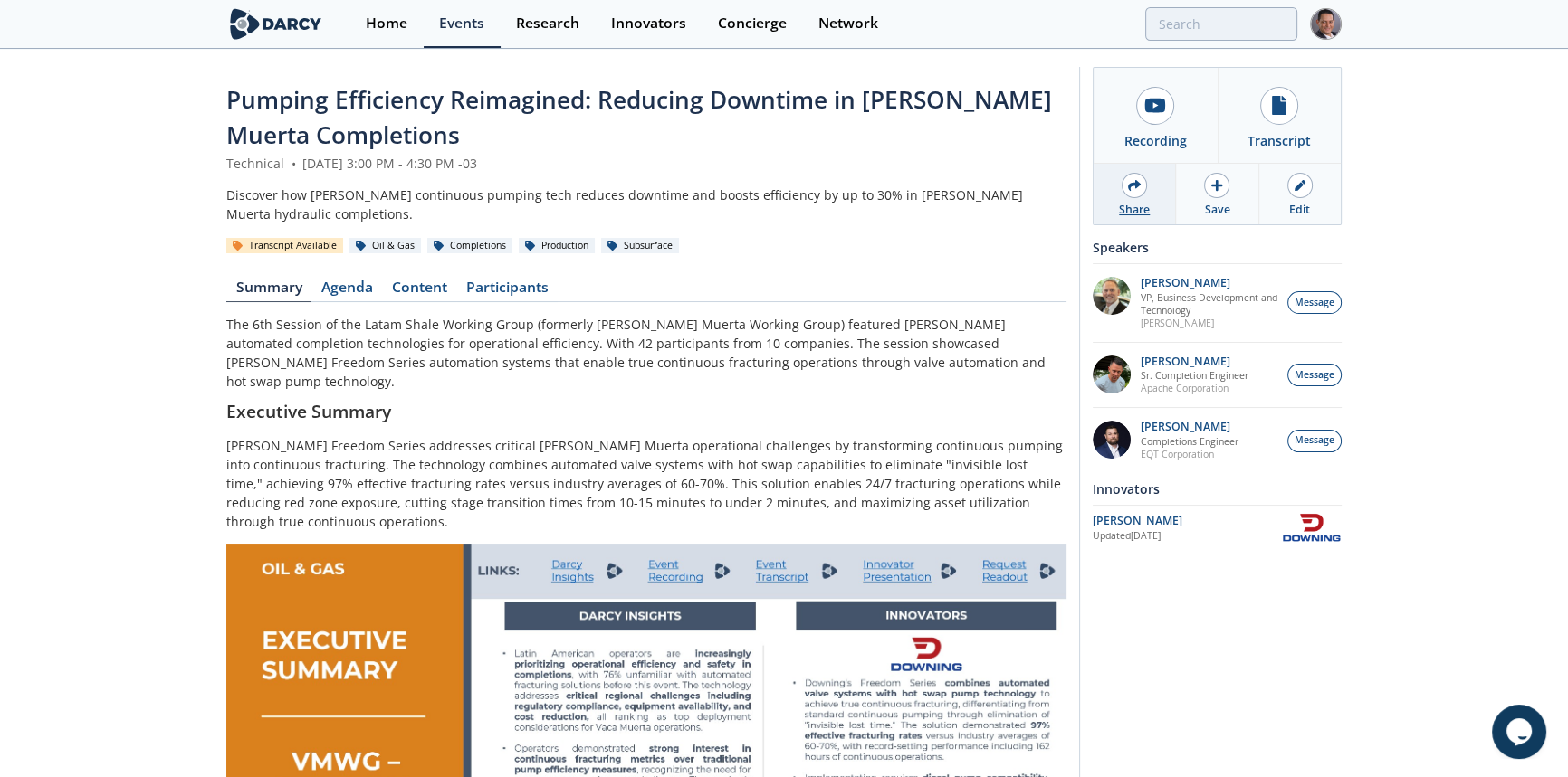
click at [1132, 186] on icon at bounding box center [1134, 185] width 13 height 13
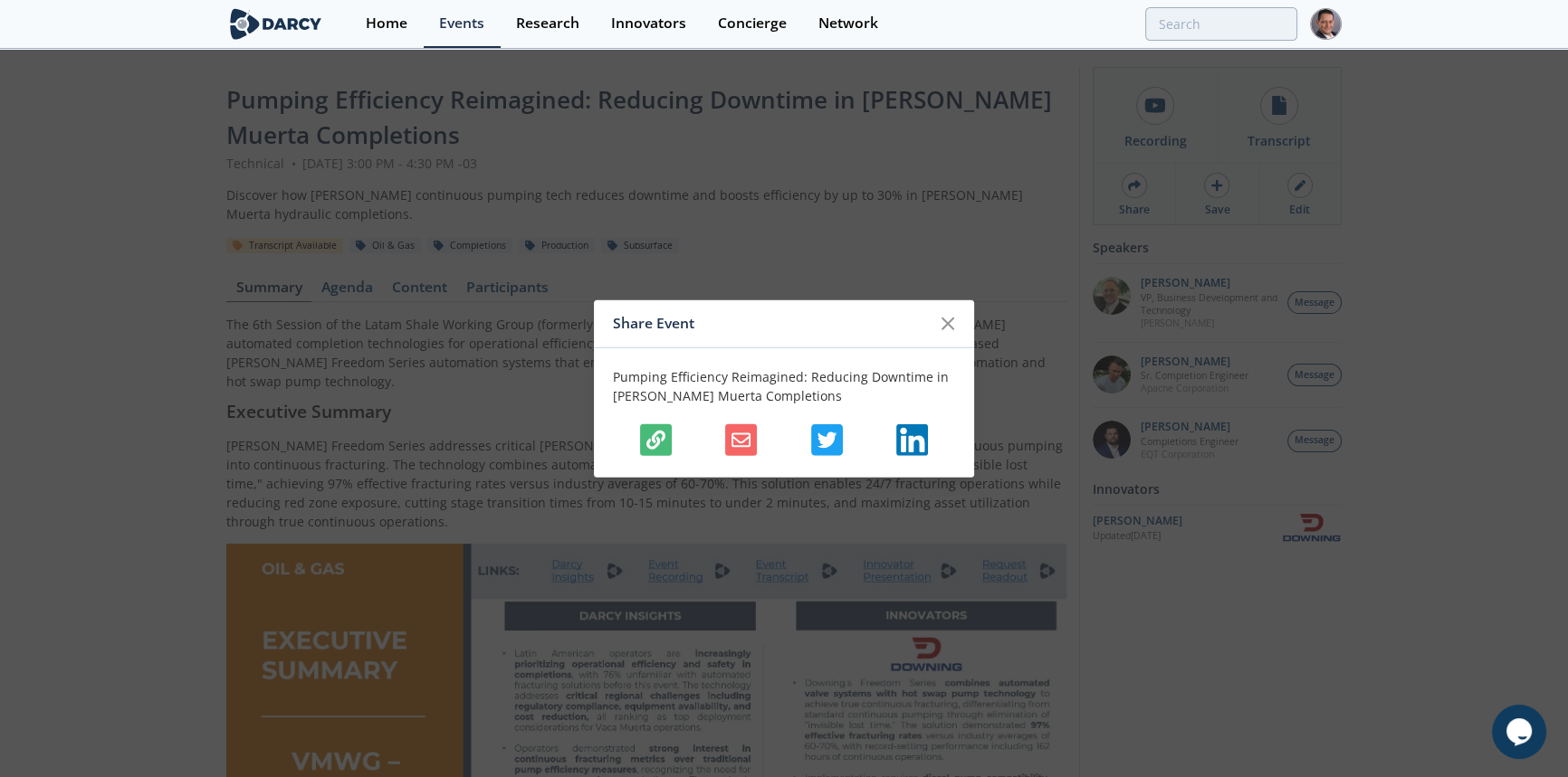
click at [646, 441] on icon "button" at bounding box center [655, 439] width 19 height 19
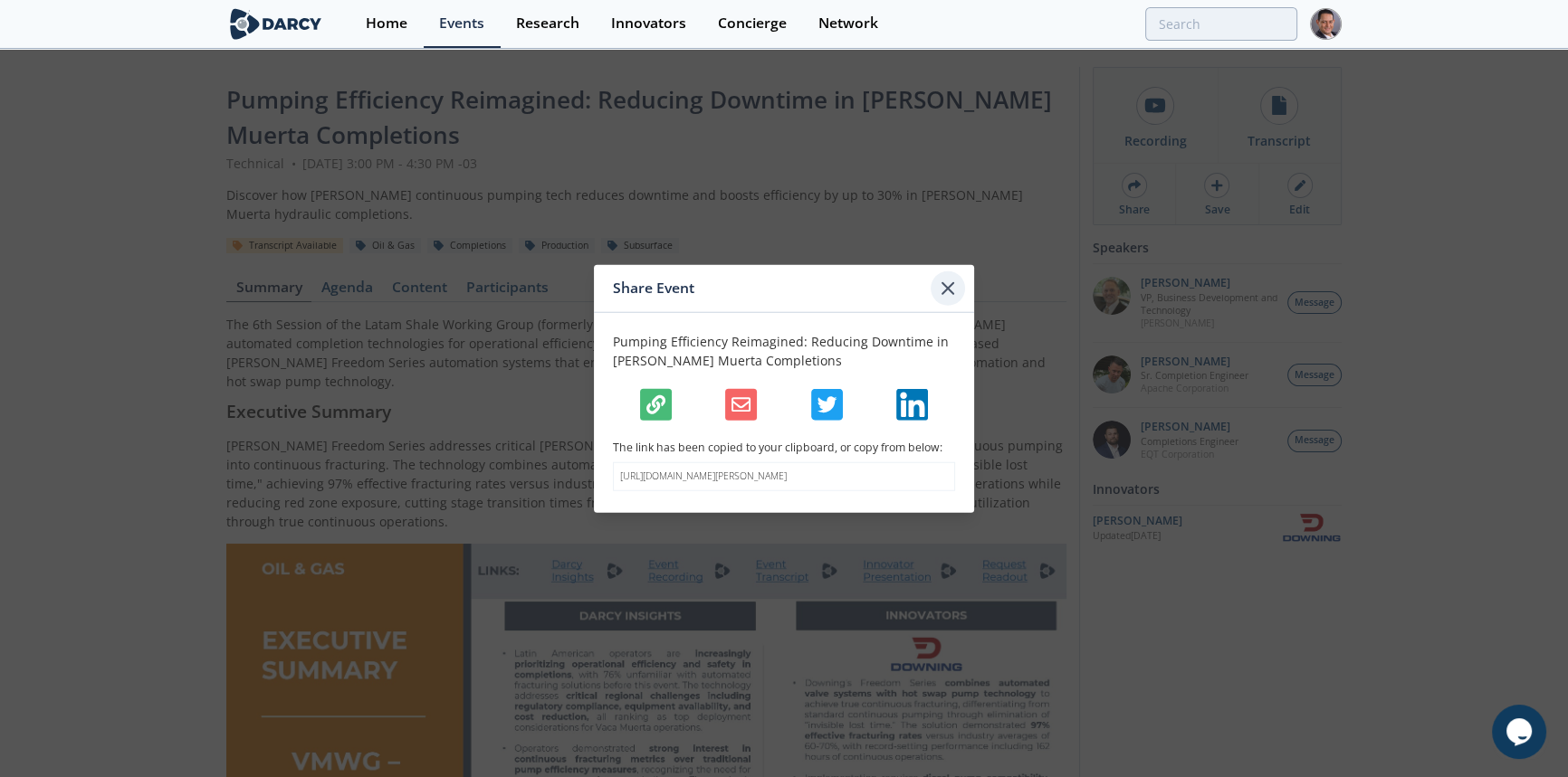
click at [944, 282] on icon at bounding box center [947, 287] width 11 height 11
